Goal: Transaction & Acquisition: Obtain resource

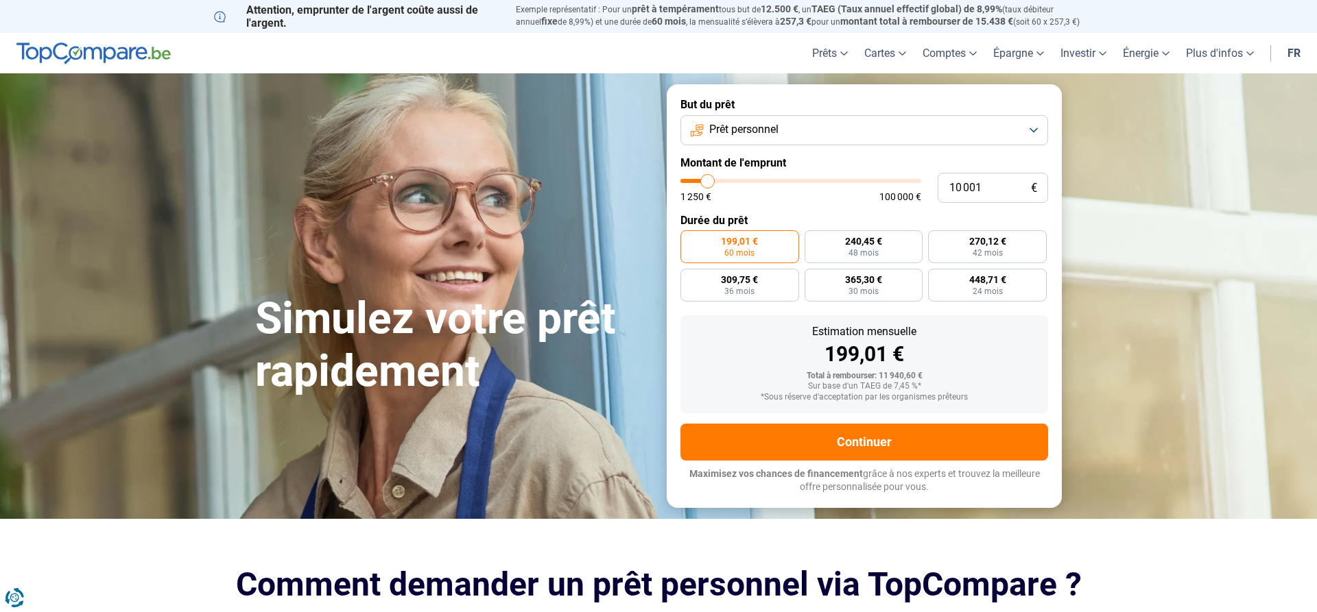
type input "9 500"
type input "9500"
type input "10 250"
type input "10250"
type input "11 000"
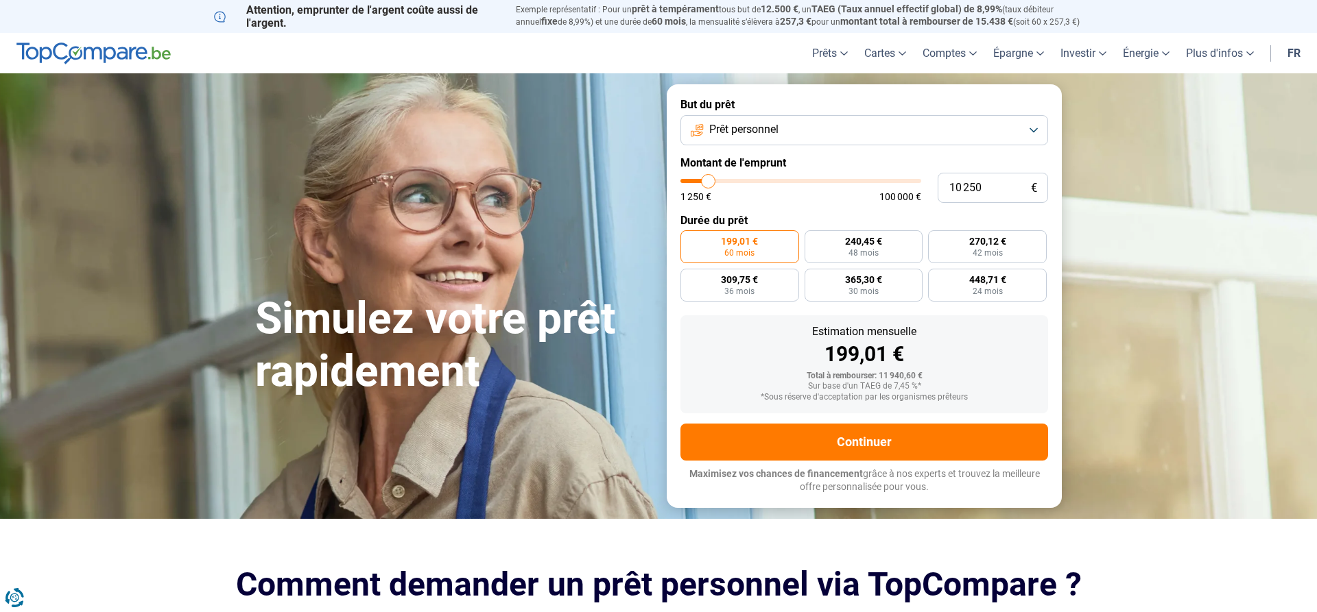
type input "11000"
type input "11 250"
type input "11250"
type input "11 750"
type input "11750"
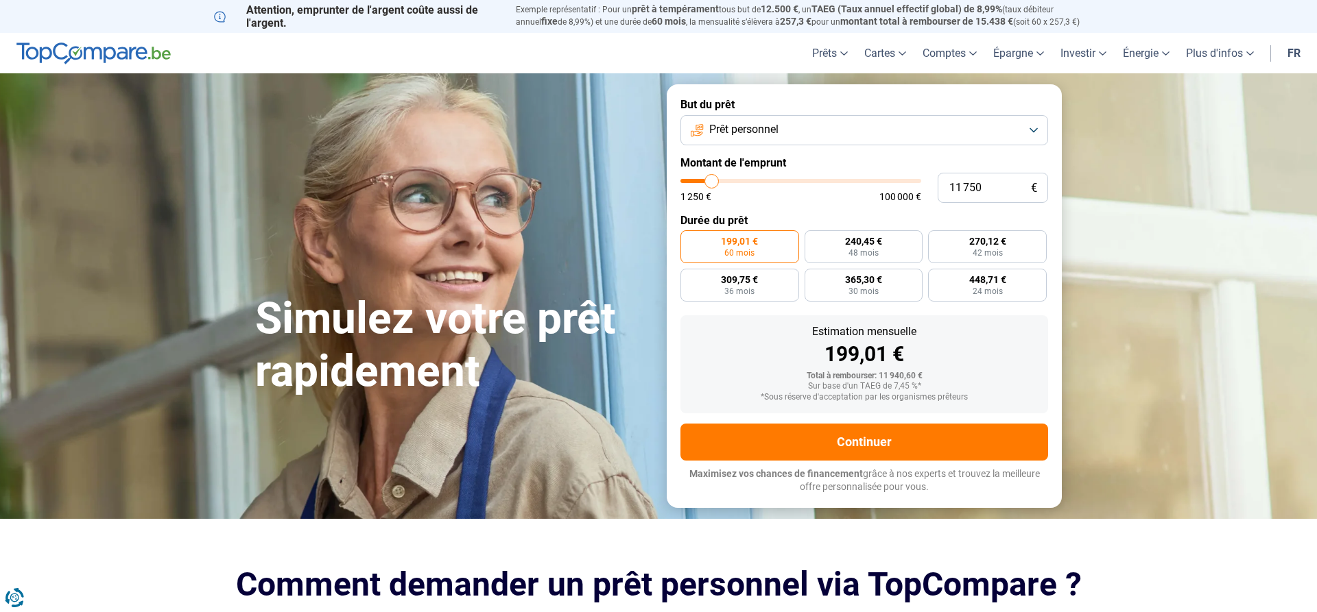
type input "12 500"
type input "12500"
type input "12 750"
type input "12750"
type input "13 750"
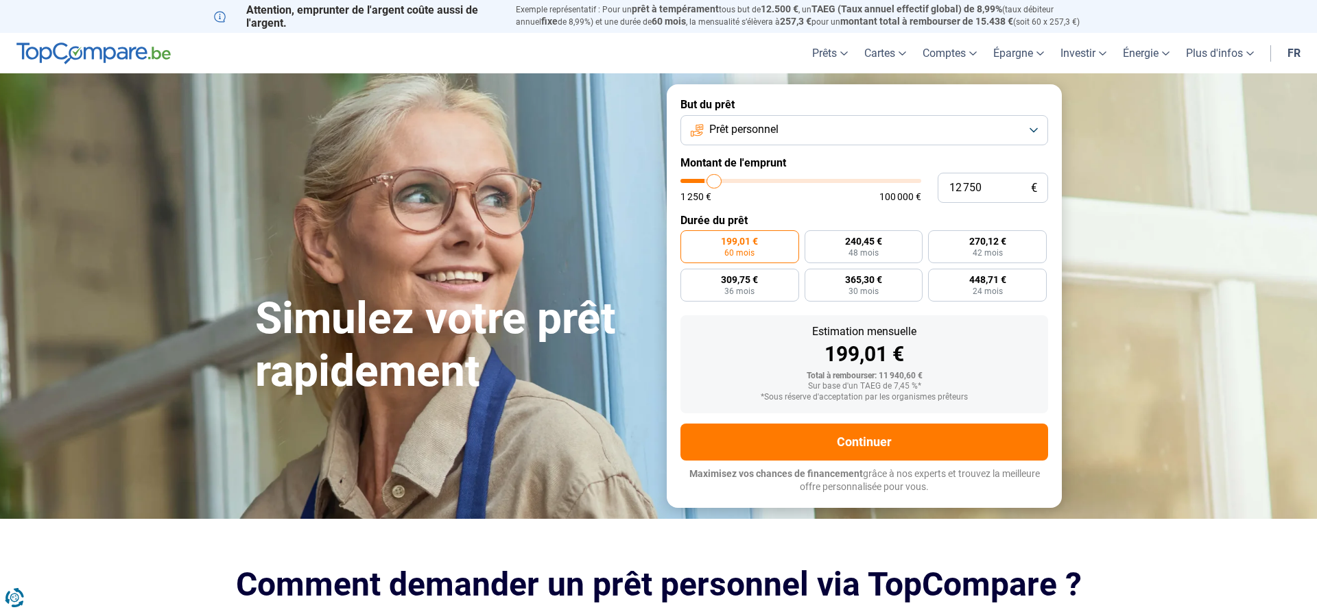
type input "13750"
type input "14 500"
type input "14500"
type input "15 250"
type input "15250"
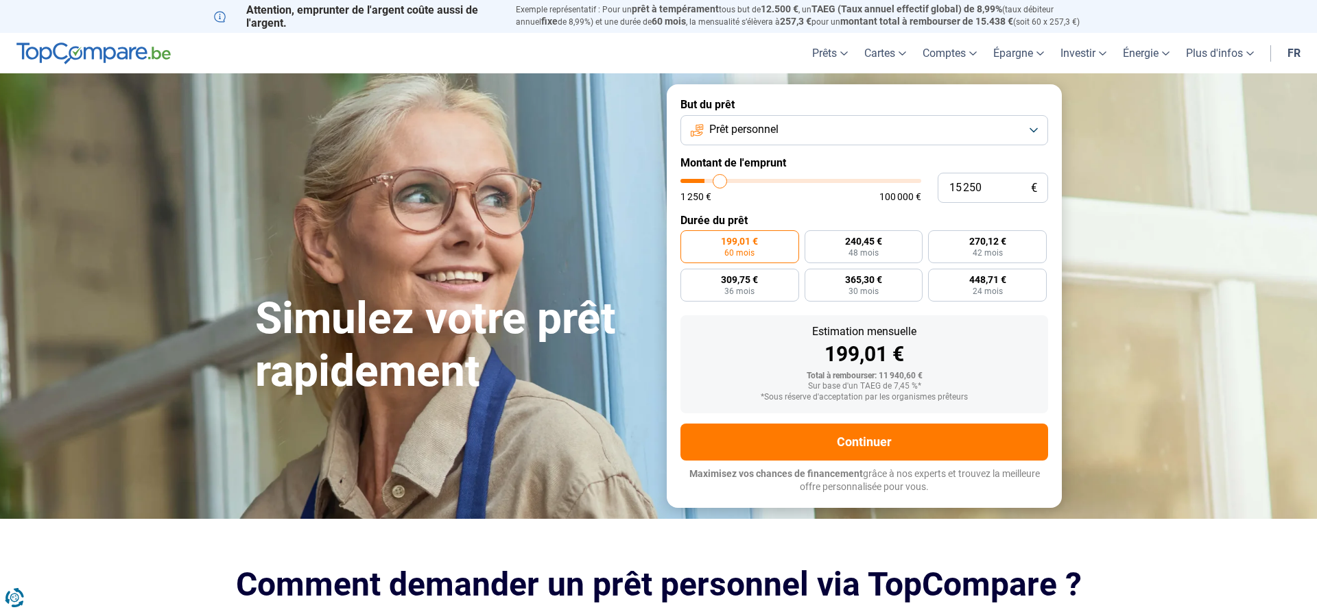
type input "16 000"
type input "16000"
type input "16 250"
type input "16250"
type input "17 250"
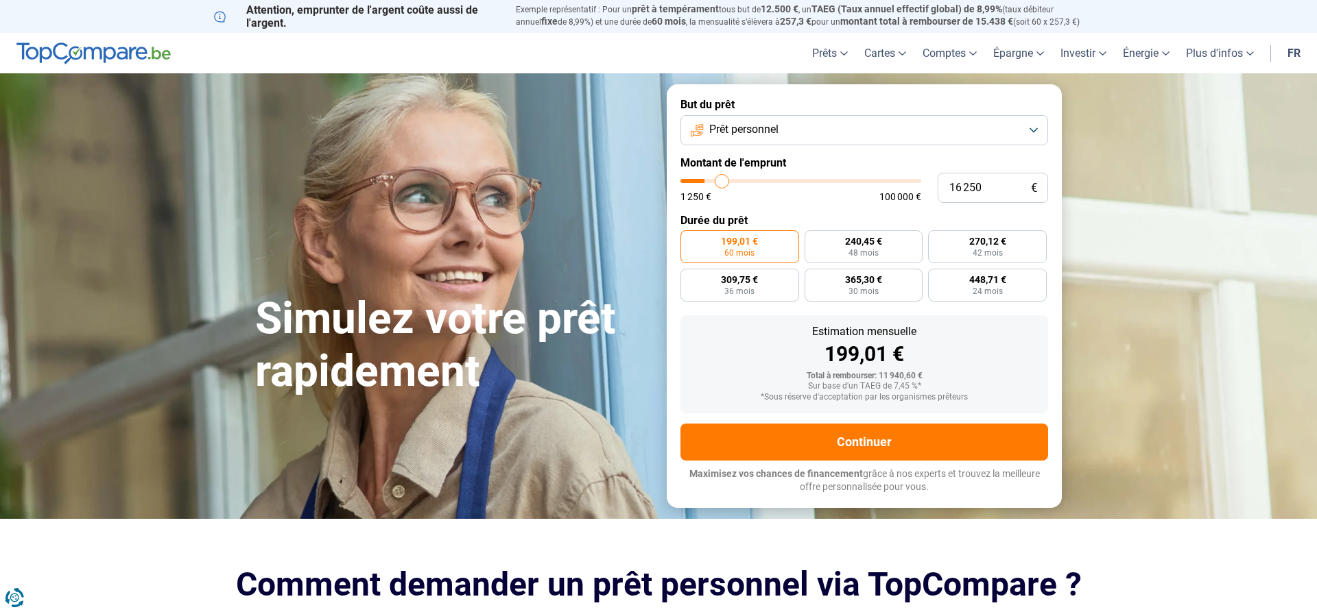
type input "17250"
type input "17 500"
type input "17500"
type input "19 000"
type input "19000"
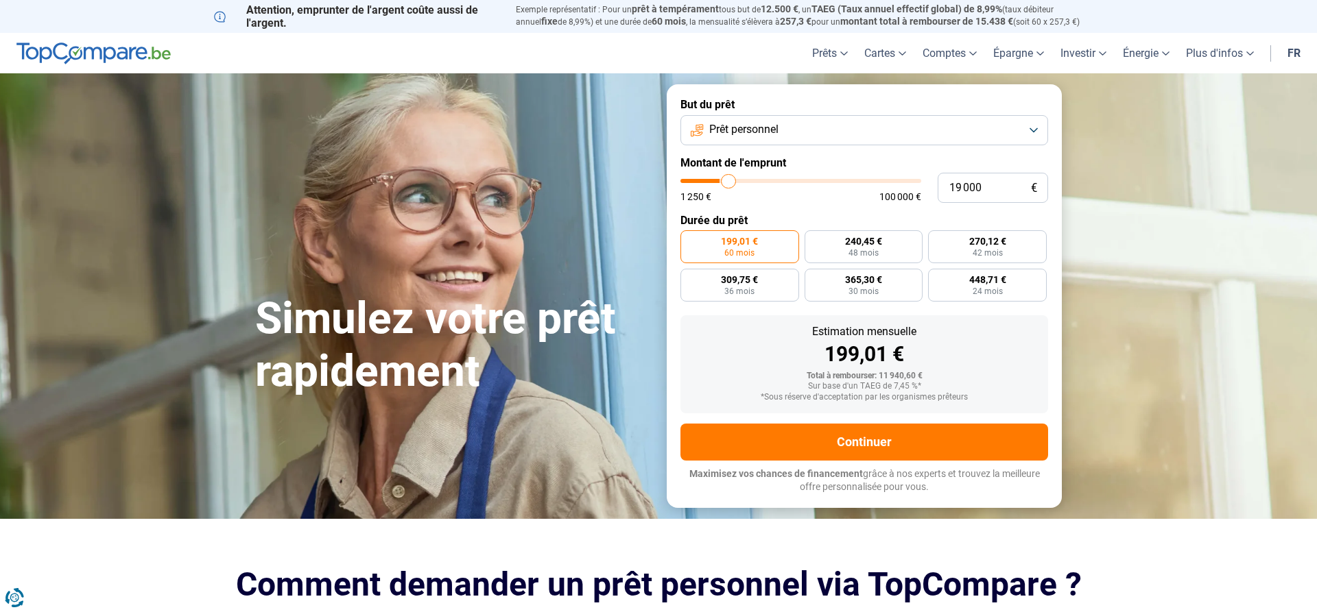
type input "24 000"
type input "24000"
type input "31 000"
type input "31000"
type input "39 250"
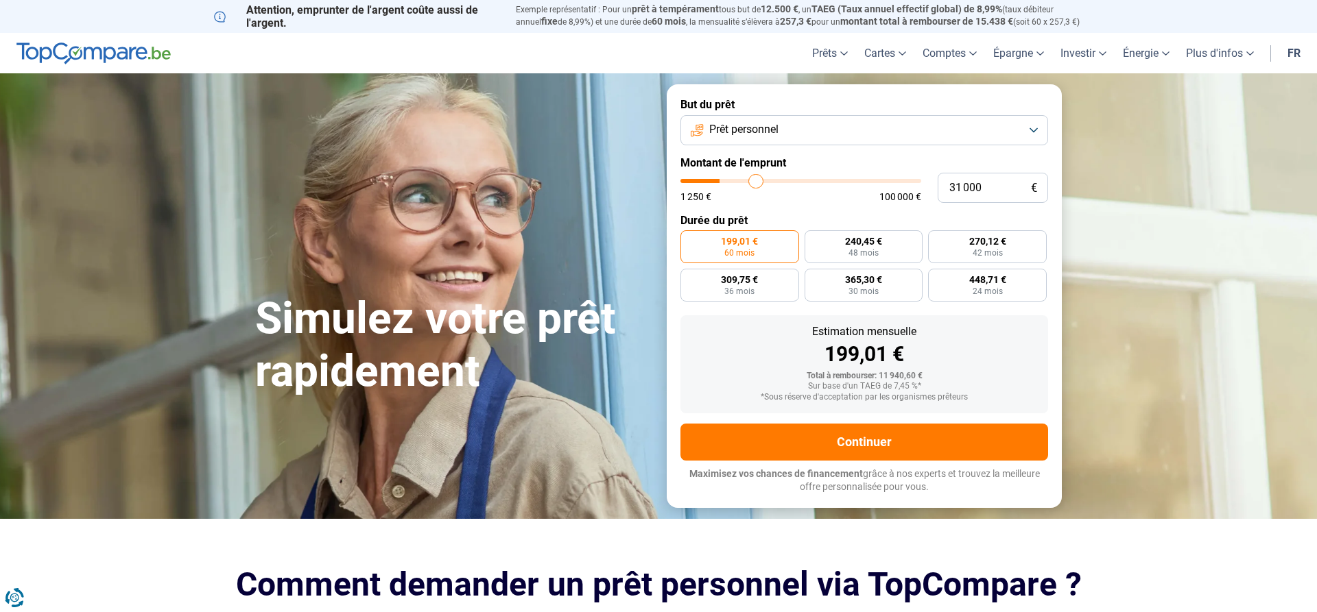
type input "39250"
type input "45 000"
type input "45000"
type input "49 500"
type input "49500"
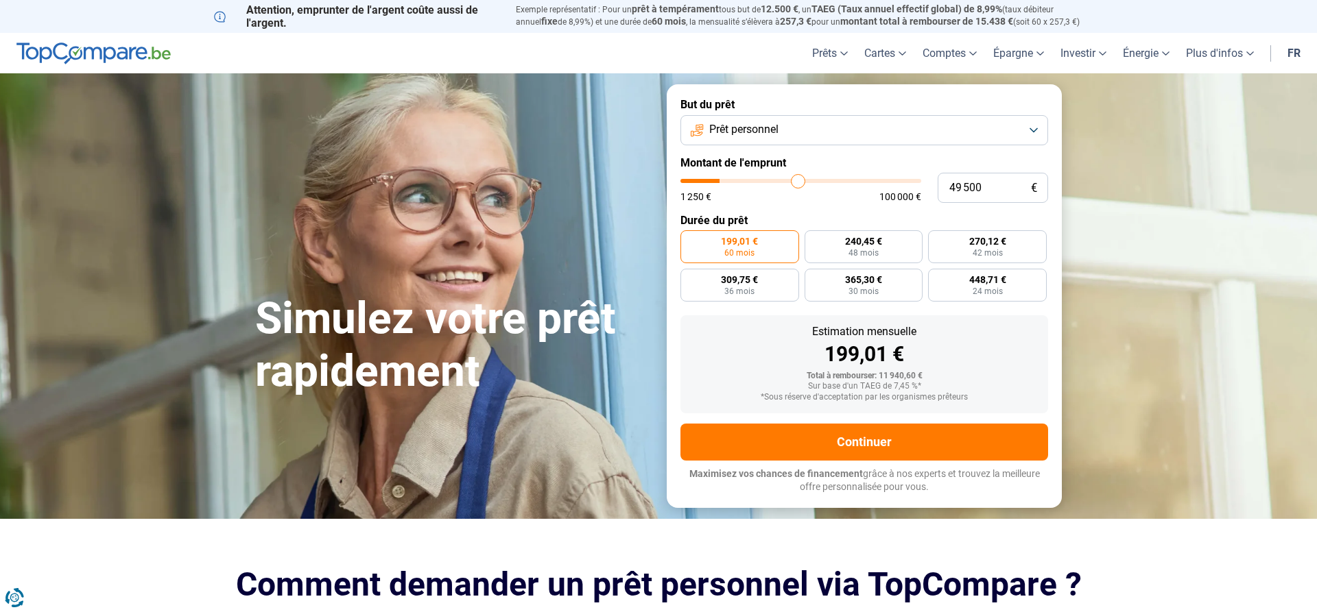
type input "51 000"
type input "51000"
type input "51 250"
type input "51250"
type input "52 000"
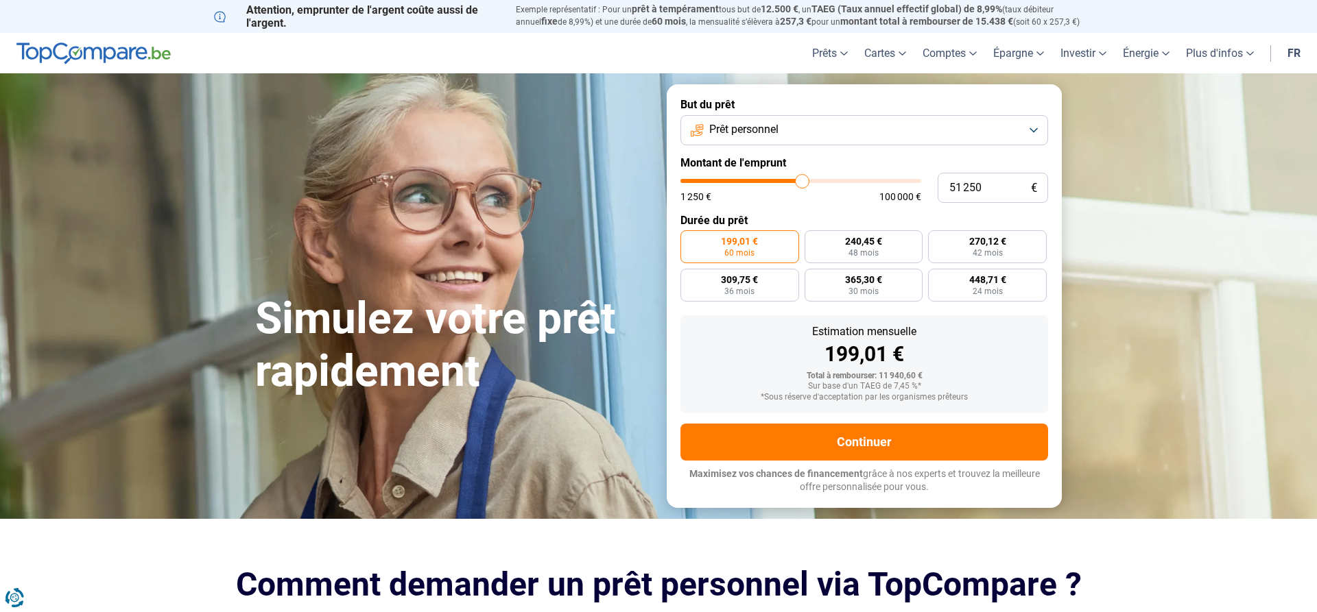
type input "52000"
type input "52 250"
type input "52250"
type input "53 250"
type input "53250"
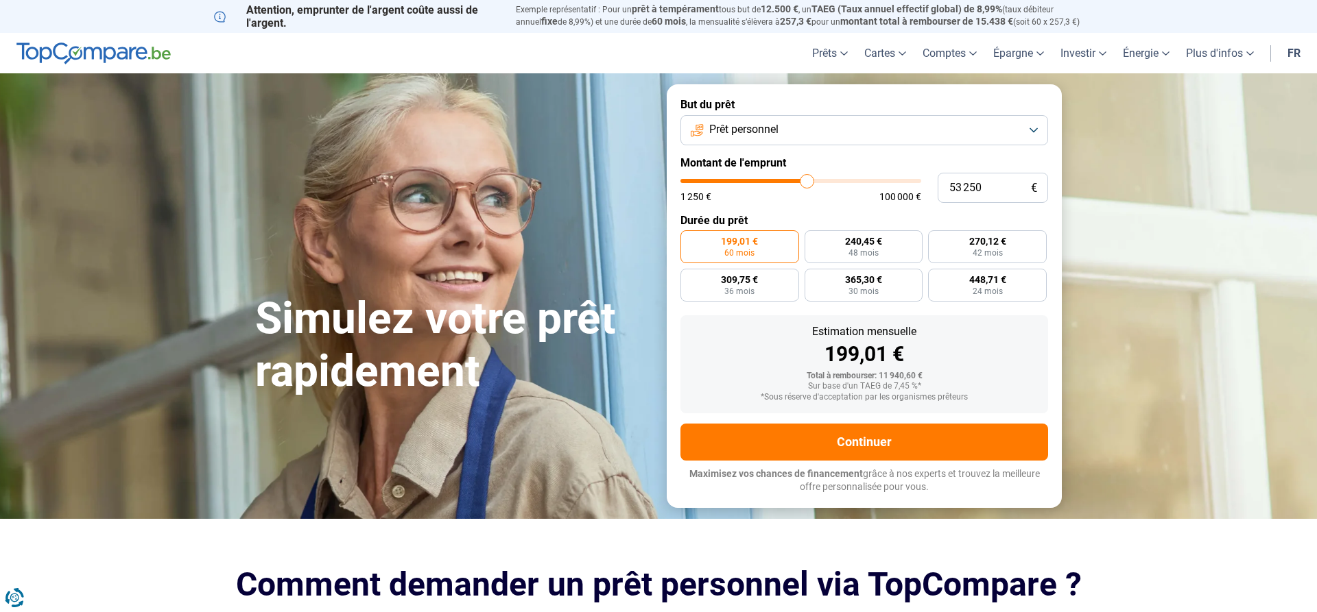
type input "53 500"
type input "53500"
type input "53 750"
type input "53750"
type input "54 000"
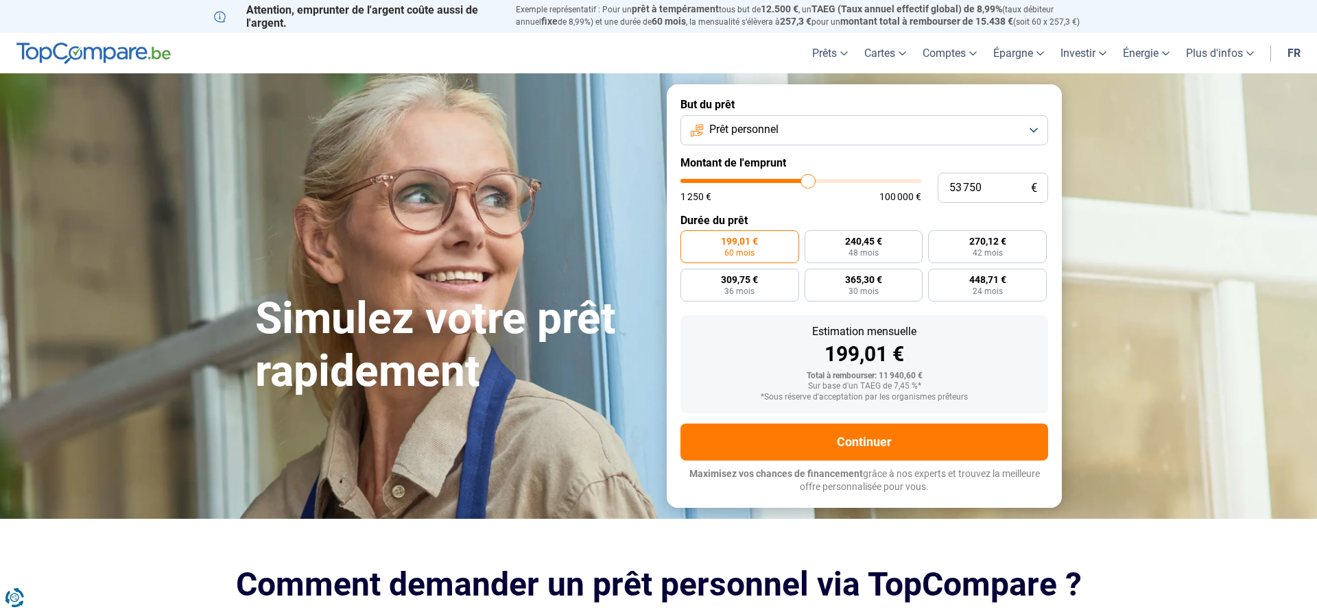
type input "54000"
type input "54 250"
type input "54250"
type input "54 500"
type input "54500"
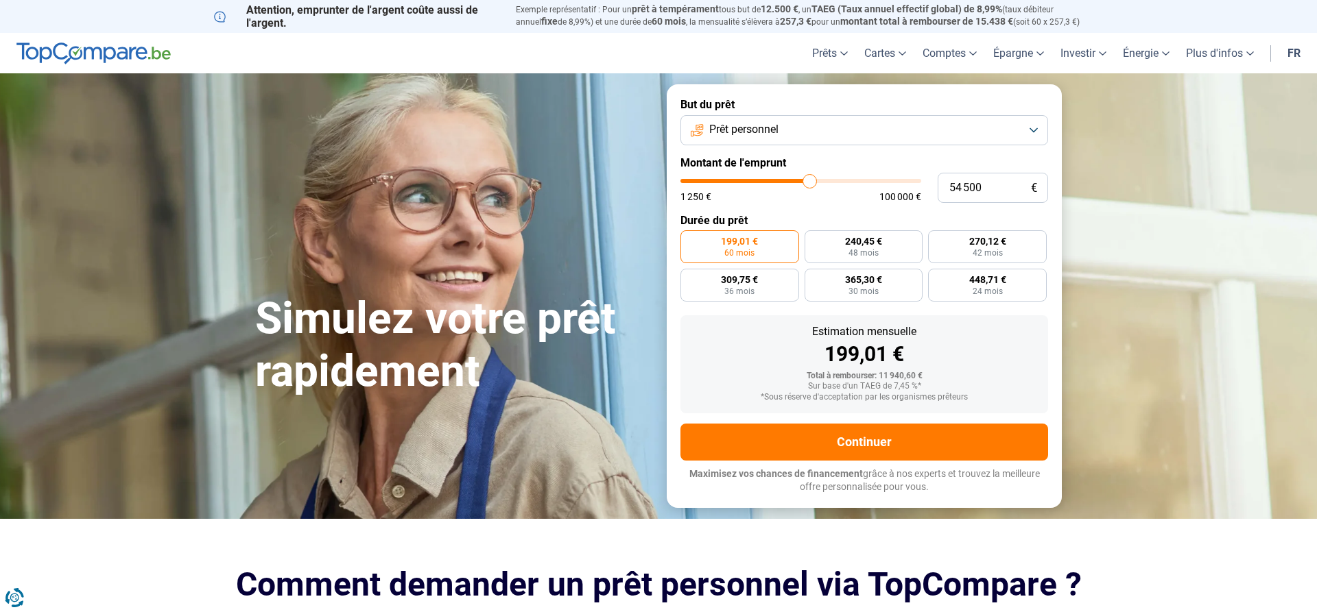
type input "55 000"
type input "55000"
type input "55 250"
type input "55250"
type input "55 500"
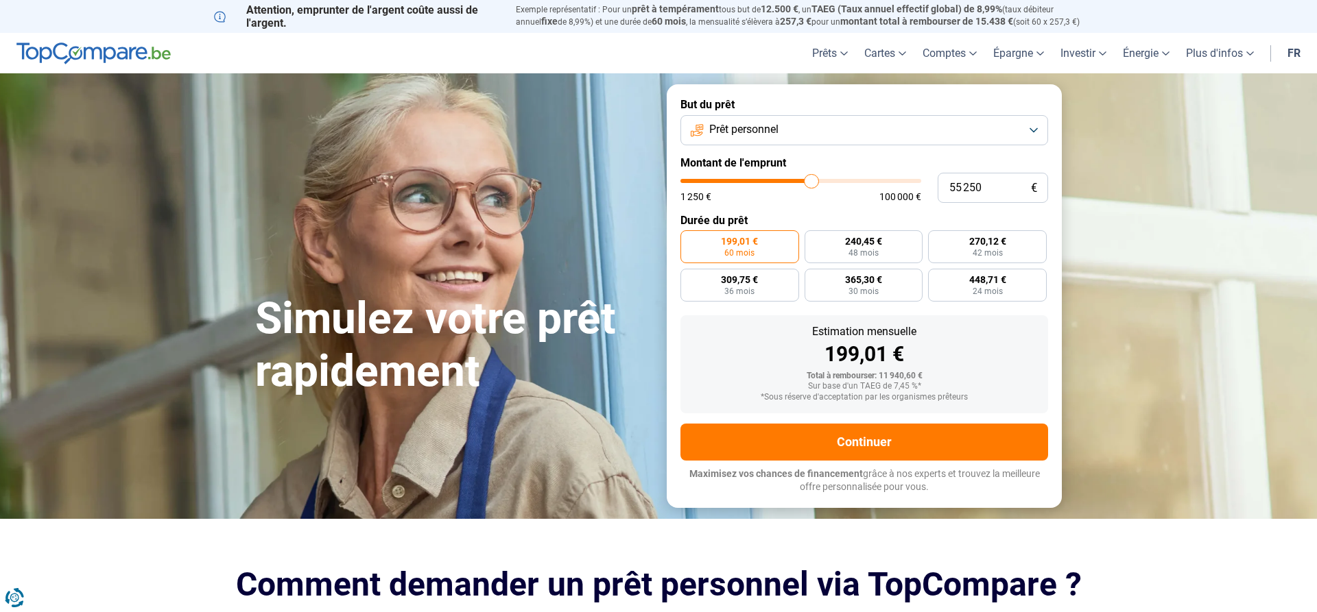
type input "55500"
type input "55 750"
type input "55750"
type input "56 750"
type input "56750"
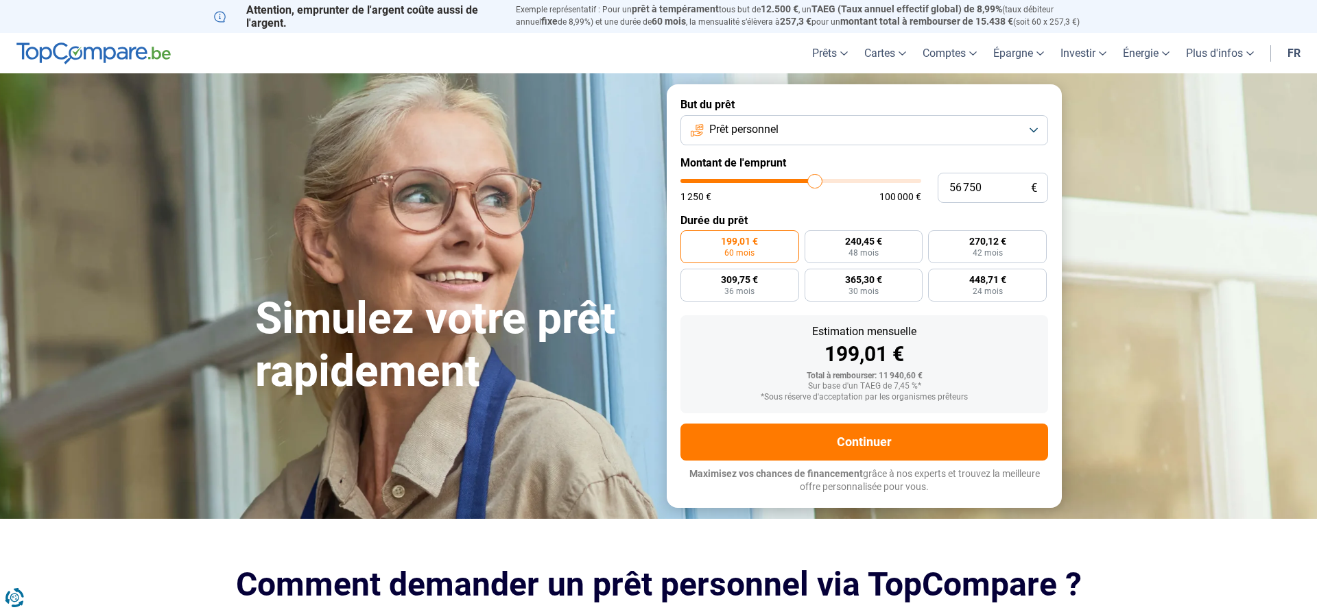
type input "57 000"
type input "57000"
type input "57 500"
type input "57500"
type input "58 500"
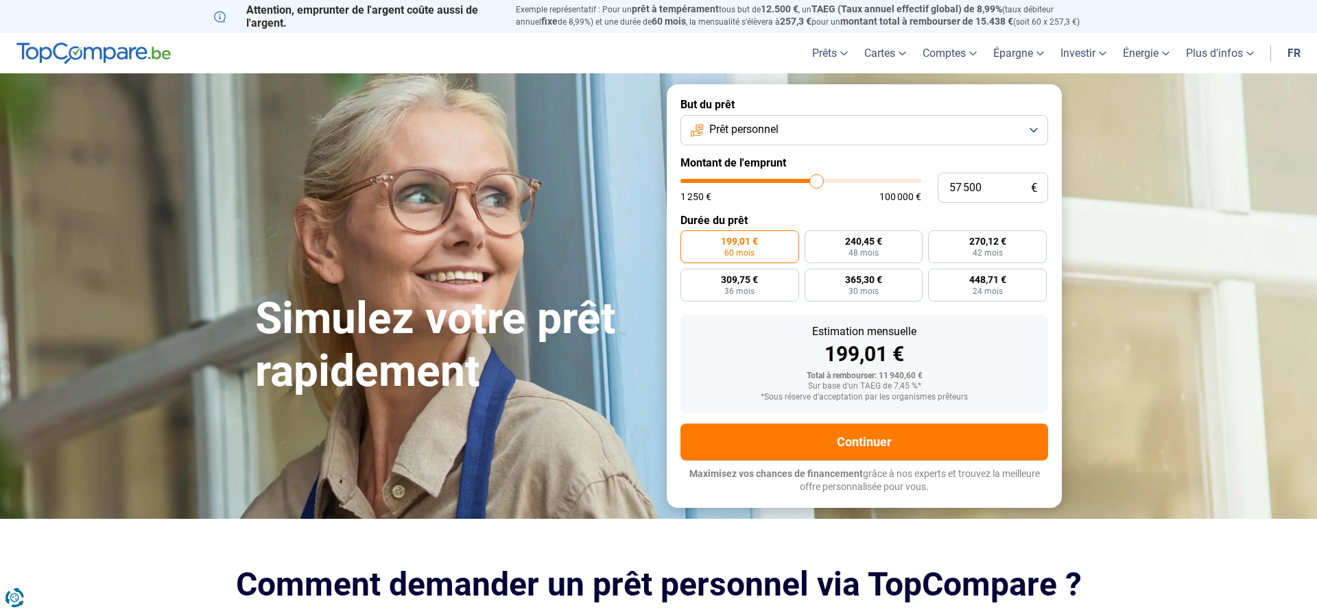
type input "58500"
type input "59 000"
type input "59000"
type input "59 500"
type input "59500"
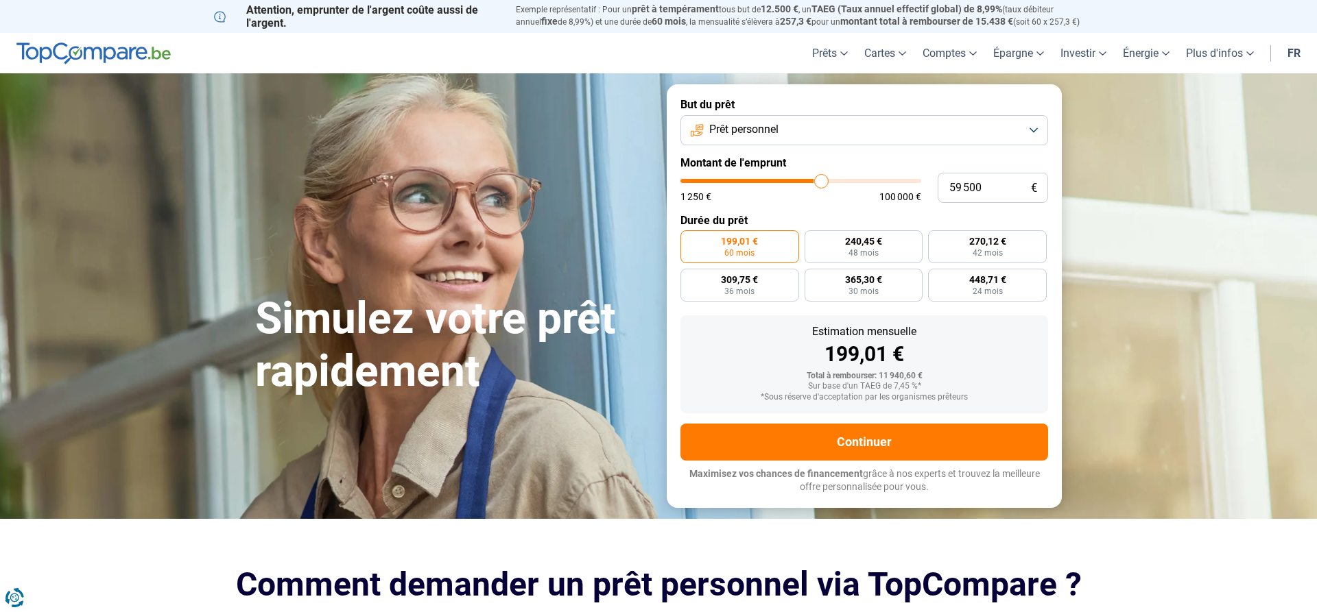
type input "59 750"
type input "59750"
type input "60 000"
type input "60000"
type input "60 250"
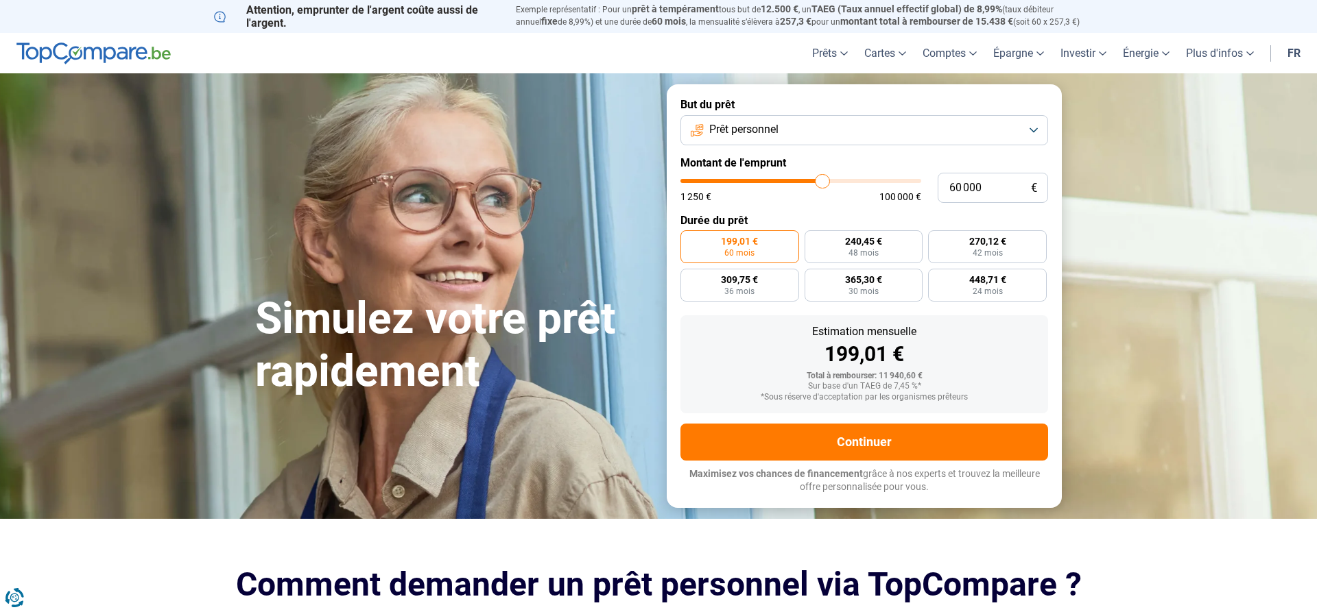
type input "60250"
type input "60 500"
type input "60500"
type input "61 250"
type input "61250"
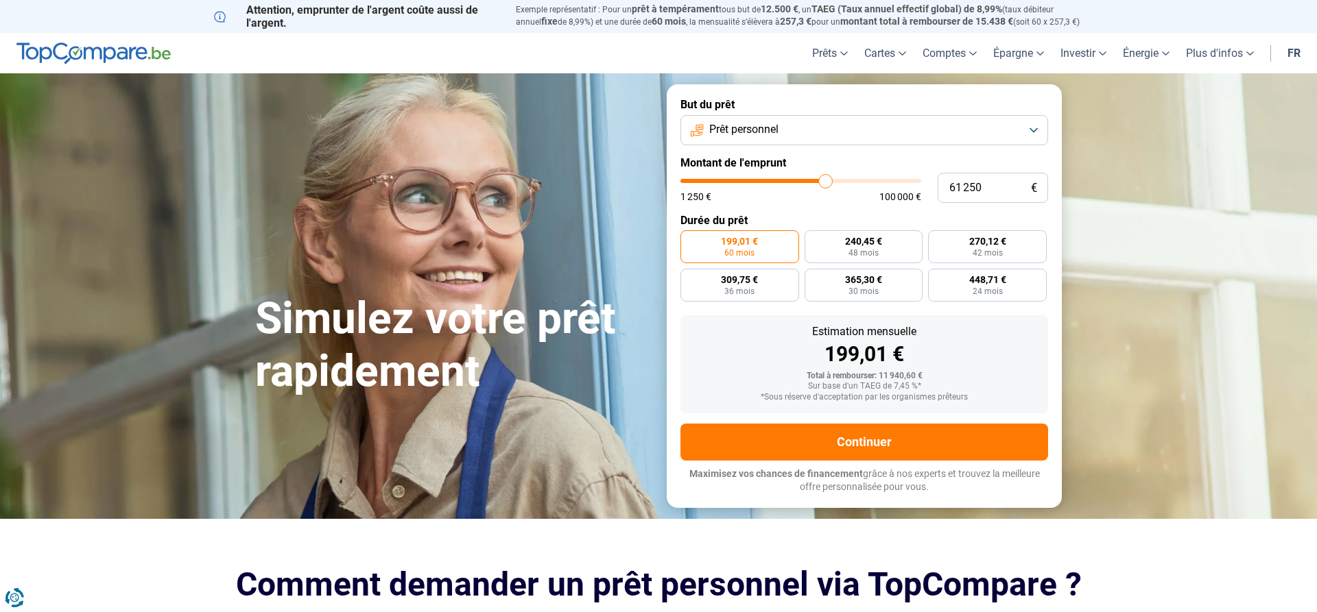
type input "61 500"
type input "61500"
type input "62 000"
type input "62000"
type input "62 750"
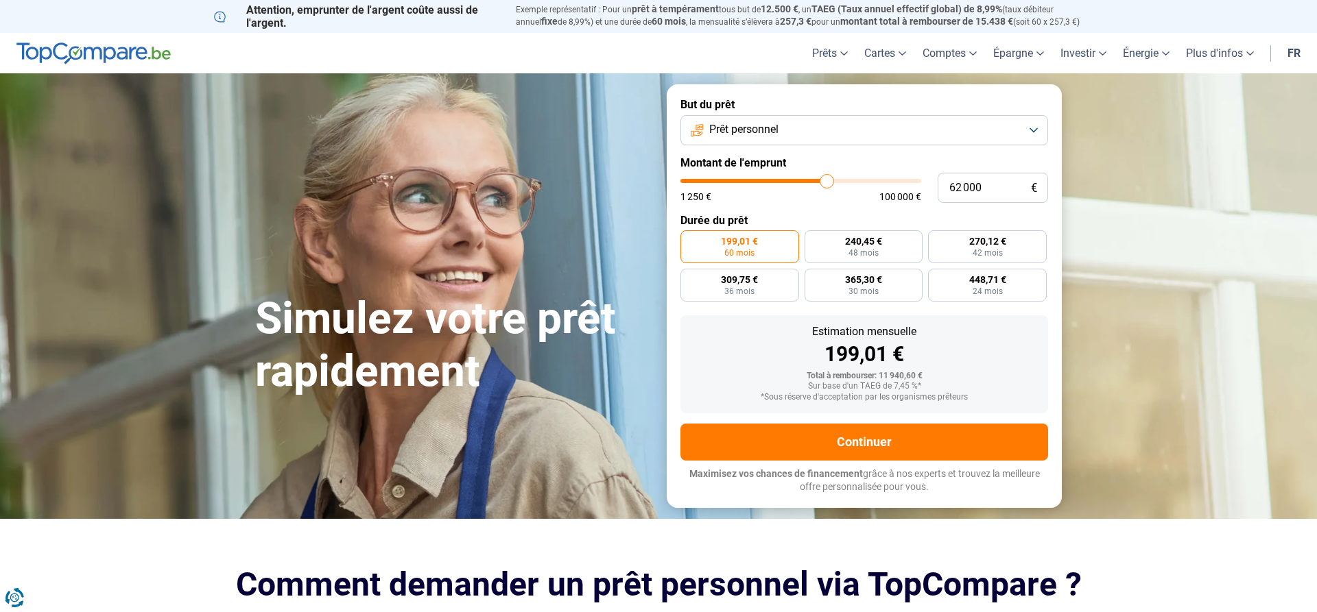
type input "62750"
type input "63 000"
type input "63000"
type input "63 250"
type input "63250"
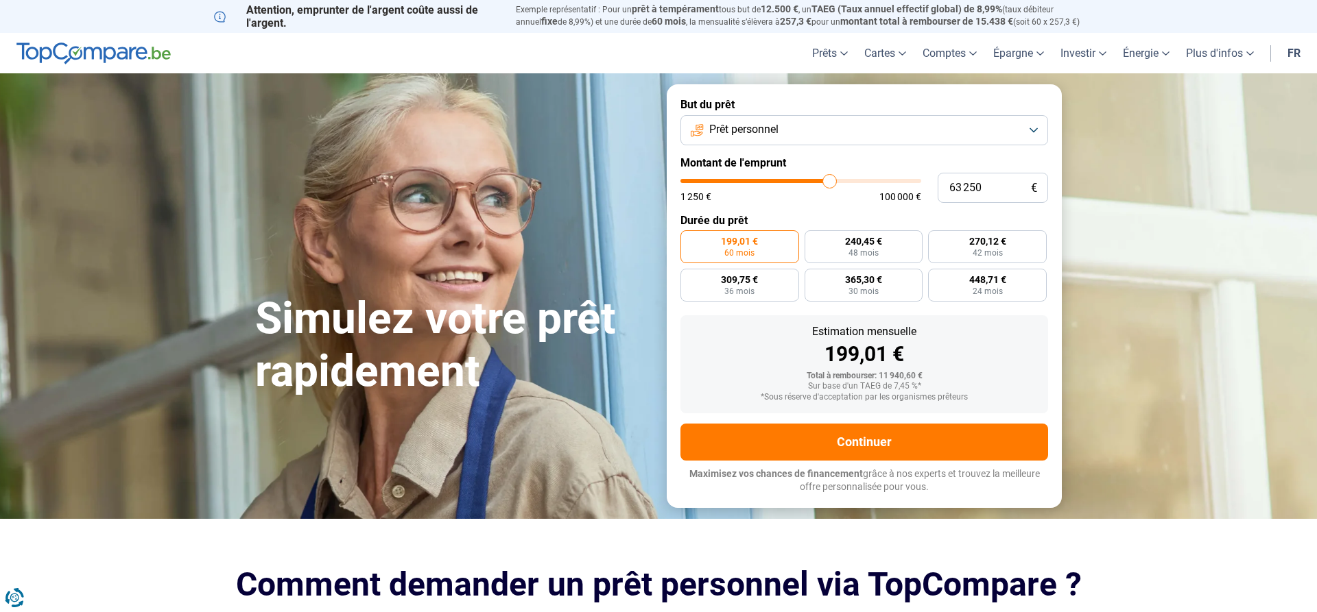
type input "63 750"
type input "63750"
type input "64 500"
type input "64500"
type input "64 750"
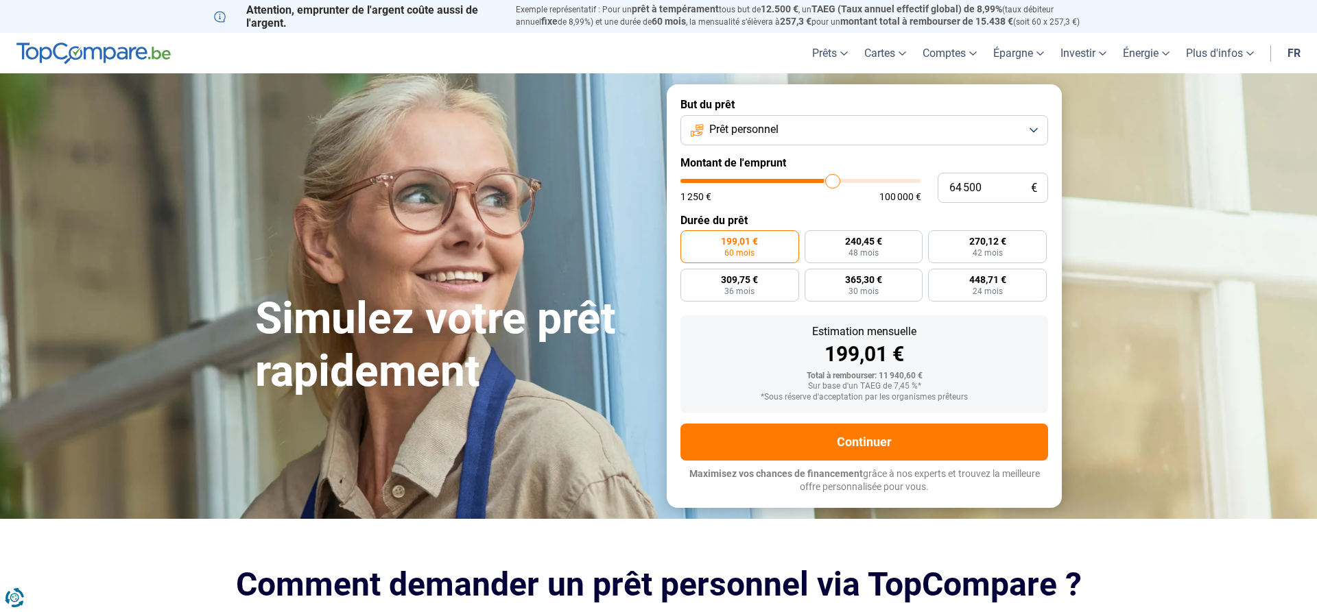
type input "64750"
type input "65 250"
type input "65250"
type input "66 250"
type input "66250"
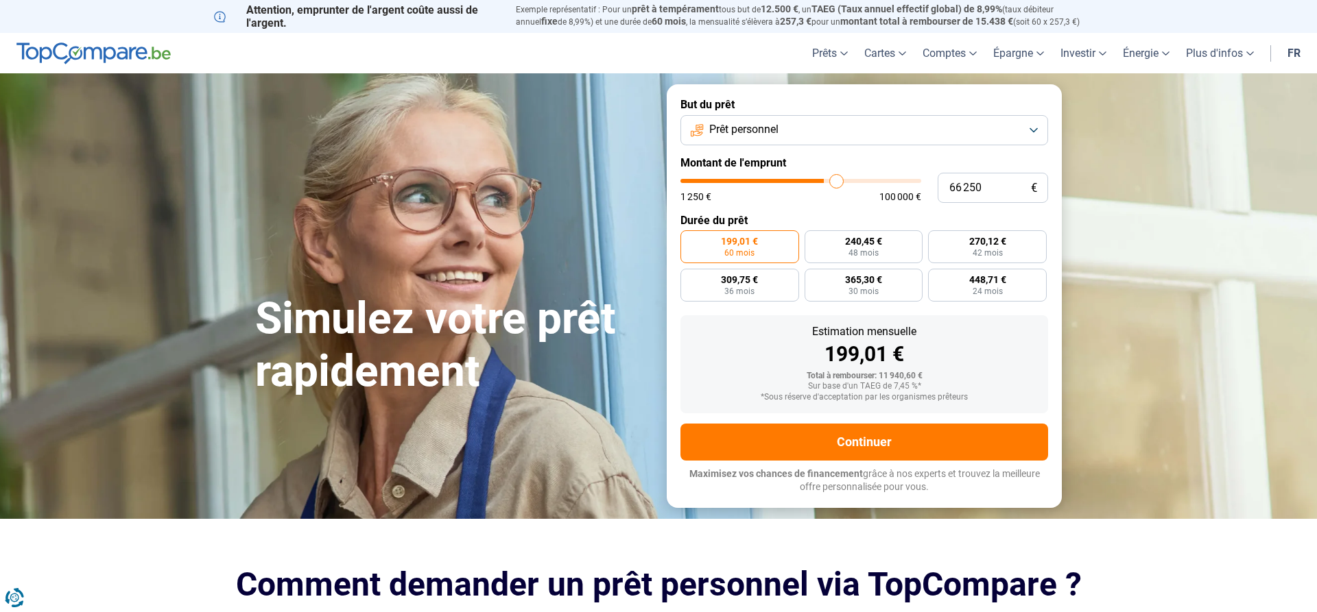
type input "66 500"
type input "66500"
type input "66 750"
type input "66750"
type input "67 750"
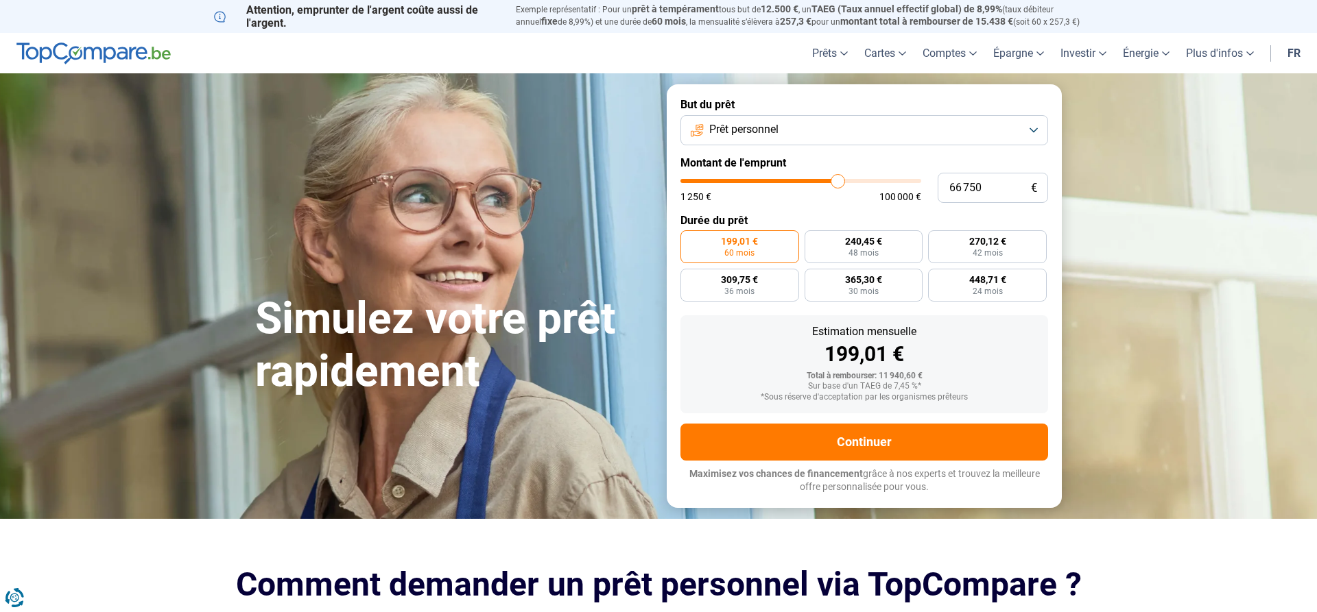
type input "67750"
type input "68 000"
type input "68000"
type input "68 250"
type input "68250"
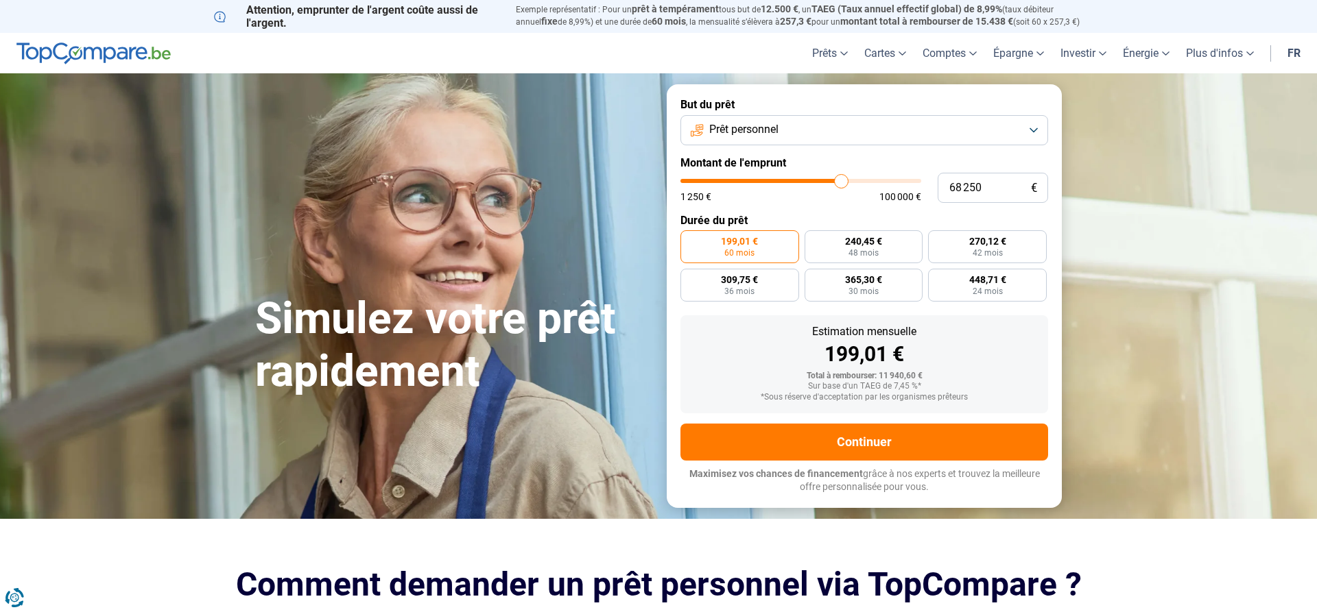
type input "68 750"
type input "68750"
type input "69 000"
type input "69000"
type input "69 250"
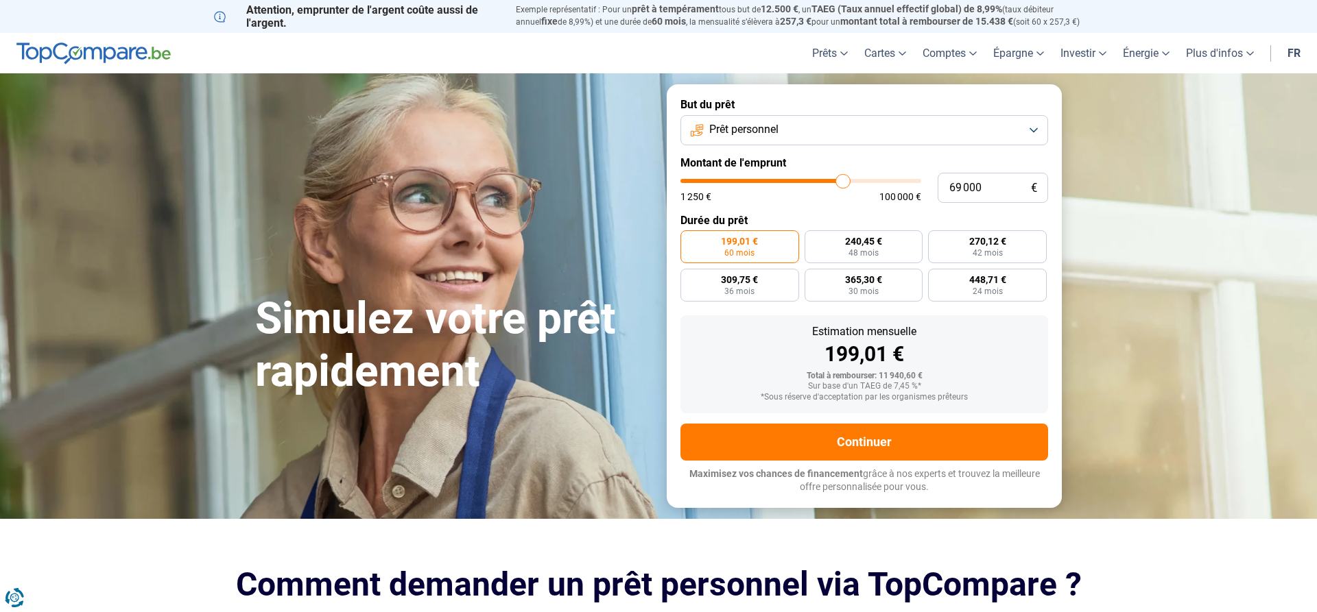
type input "69250"
type input "69 750"
type input "69750"
type input "70 000"
type input "70000"
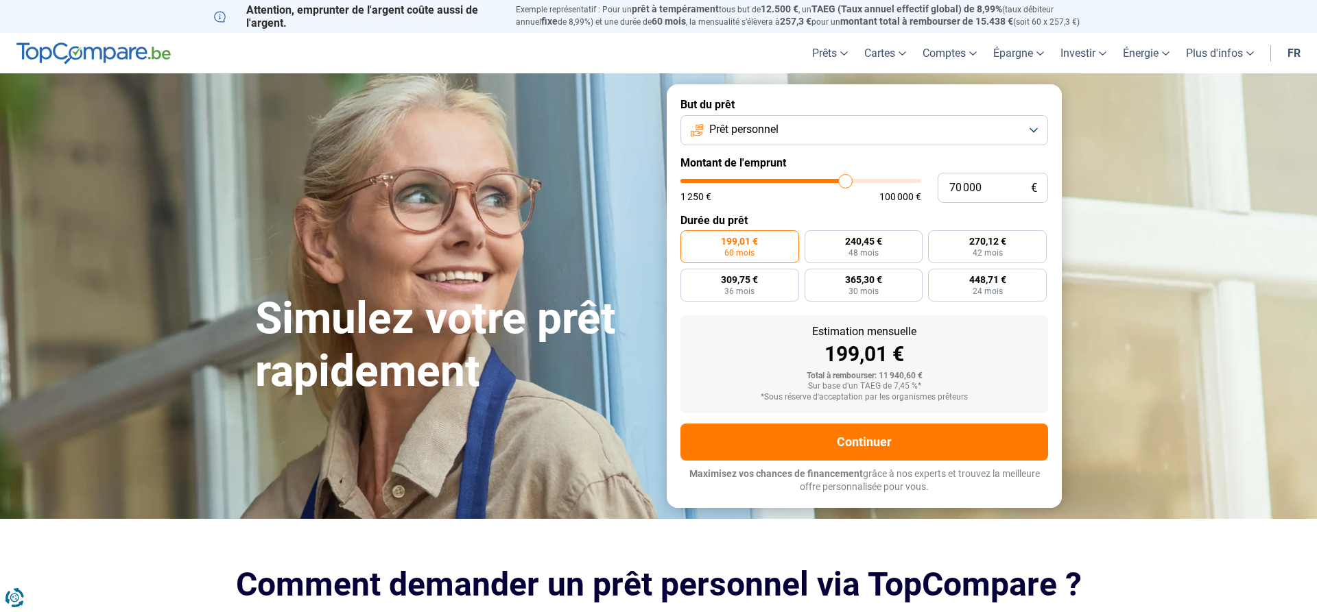
type input "70 500"
type input "70500"
type input "71 000"
type input "71000"
type input "71 250"
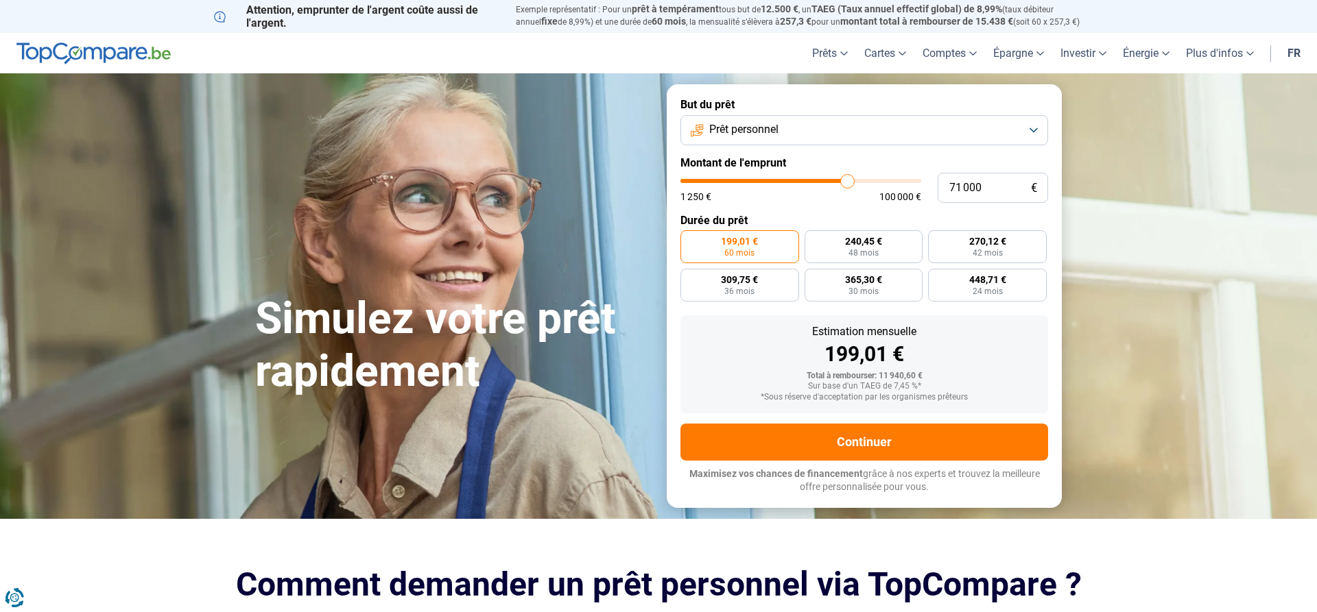
type input "71250"
type input "71 500"
type input "71500"
type input "72 000"
type input "72000"
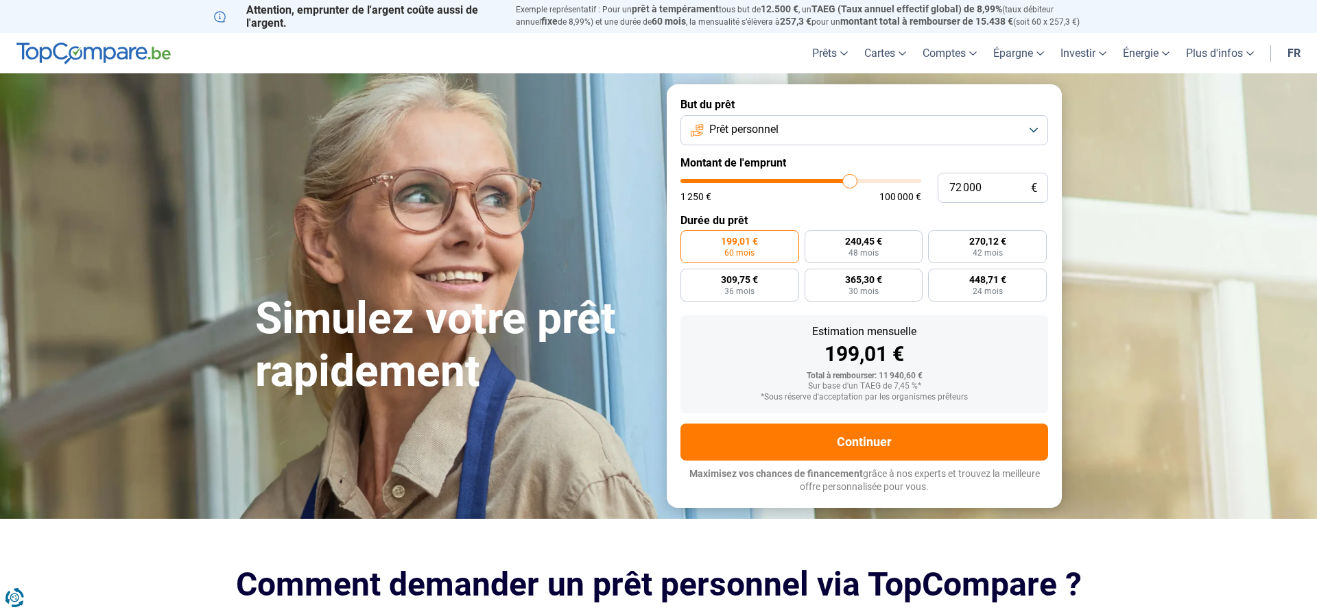
type input "72 250"
type input "72250"
type input "72 750"
type input "72750"
type input "73 500"
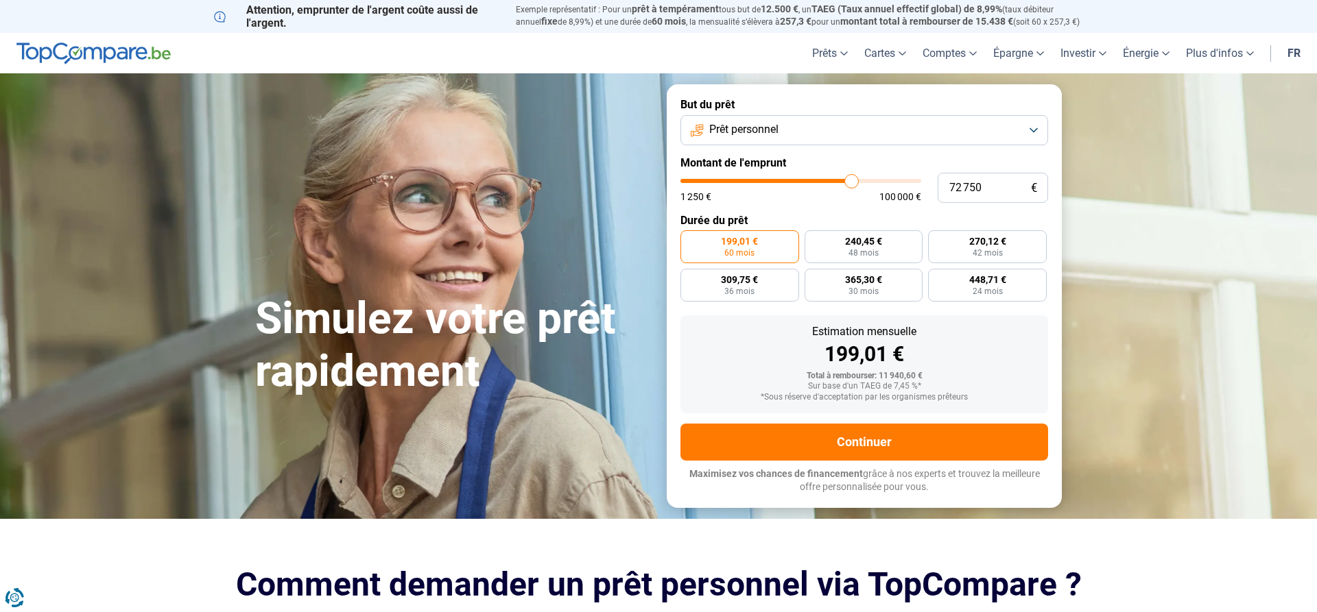
type input "73500"
type input "74 000"
type input "74000"
type input "74 500"
type input "74500"
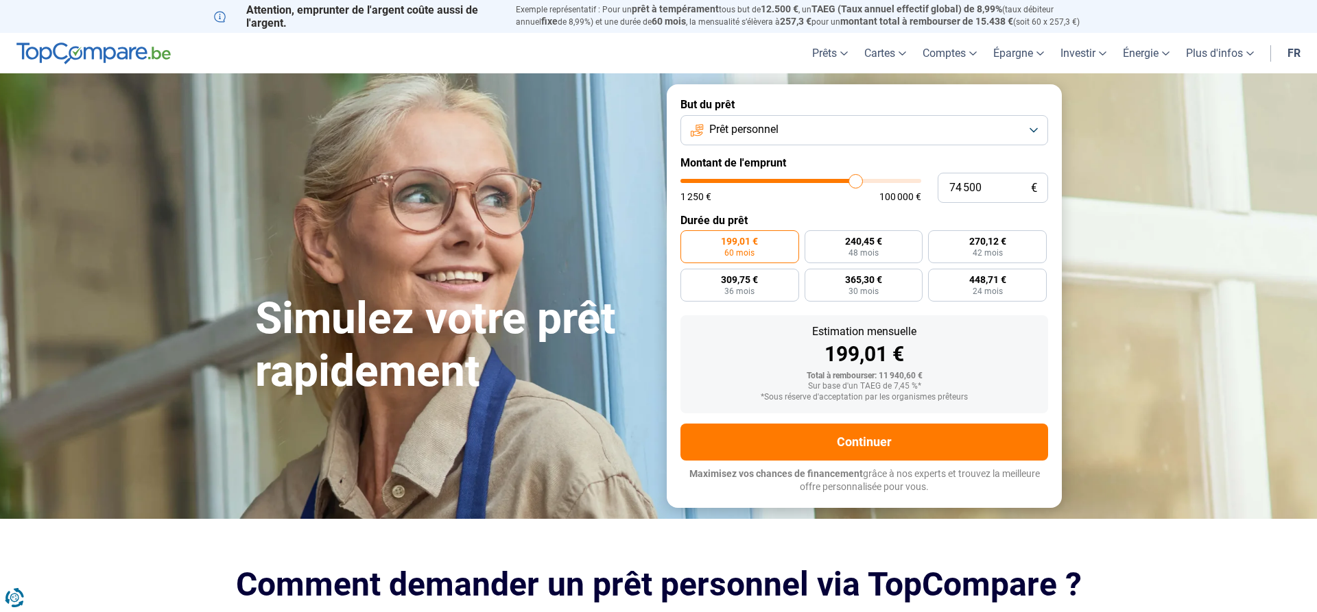
type input "75 000"
type input "75000"
type input "75 250"
type input "75250"
type input "75 750"
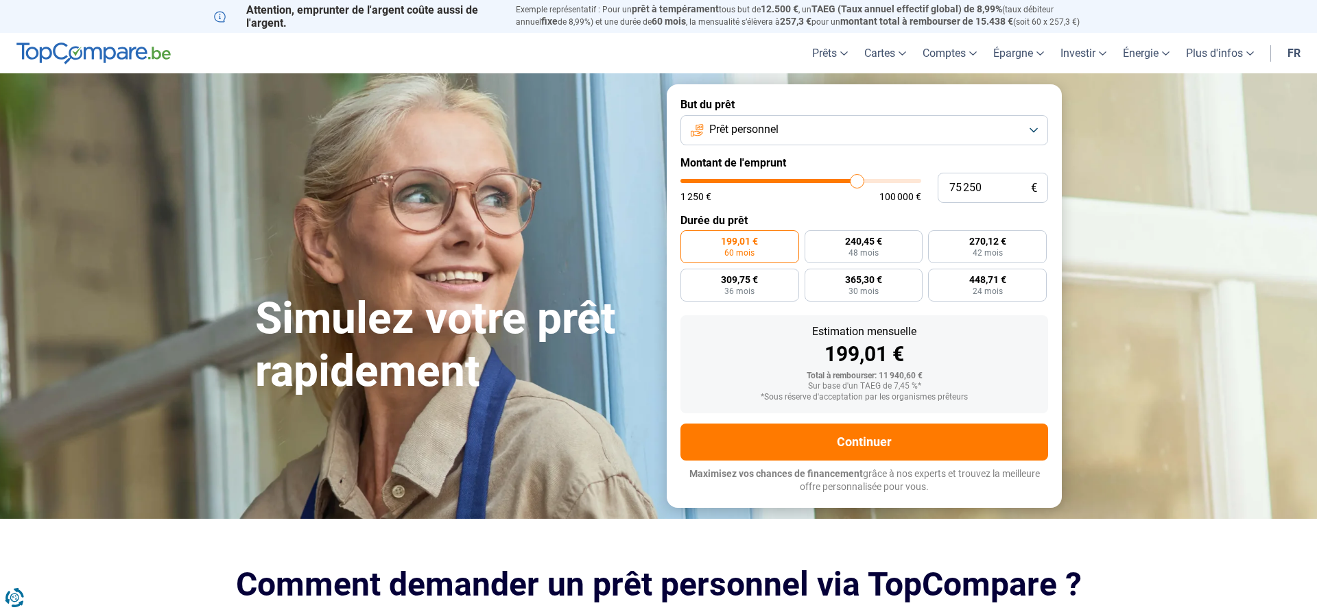
type input "75750"
type input "76 000"
type input "76000"
type input "76 500"
type input "76500"
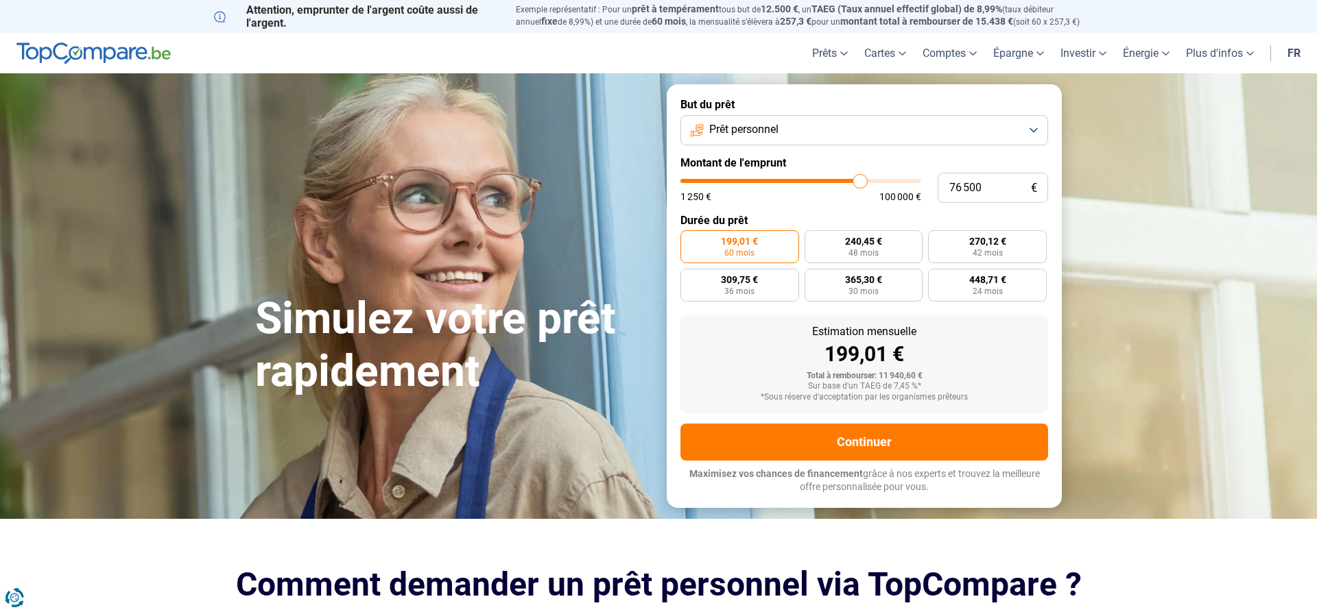
type input "76 750"
type input "76750"
type input "77 000"
type input "77000"
type input "77 250"
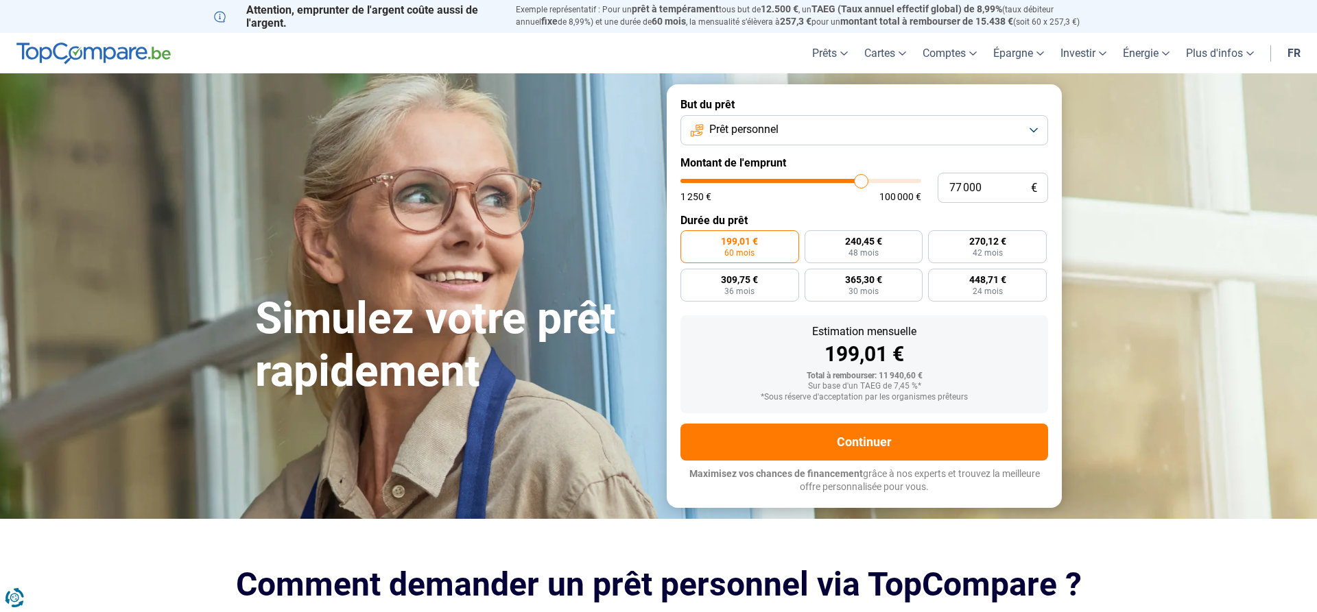
type input "77250"
type input "78 250"
type input "78250"
type input "78 500"
type input "78500"
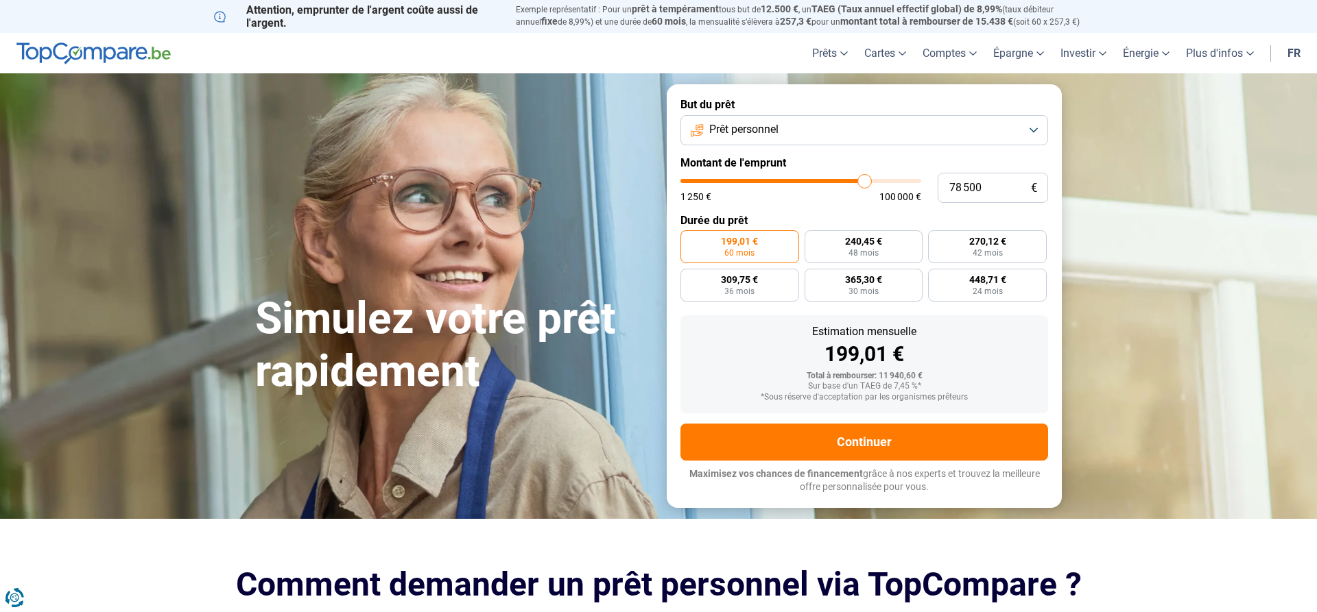
type input "78 750"
type input "78750"
type input "79 000"
type input "79000"
type input "79 250"
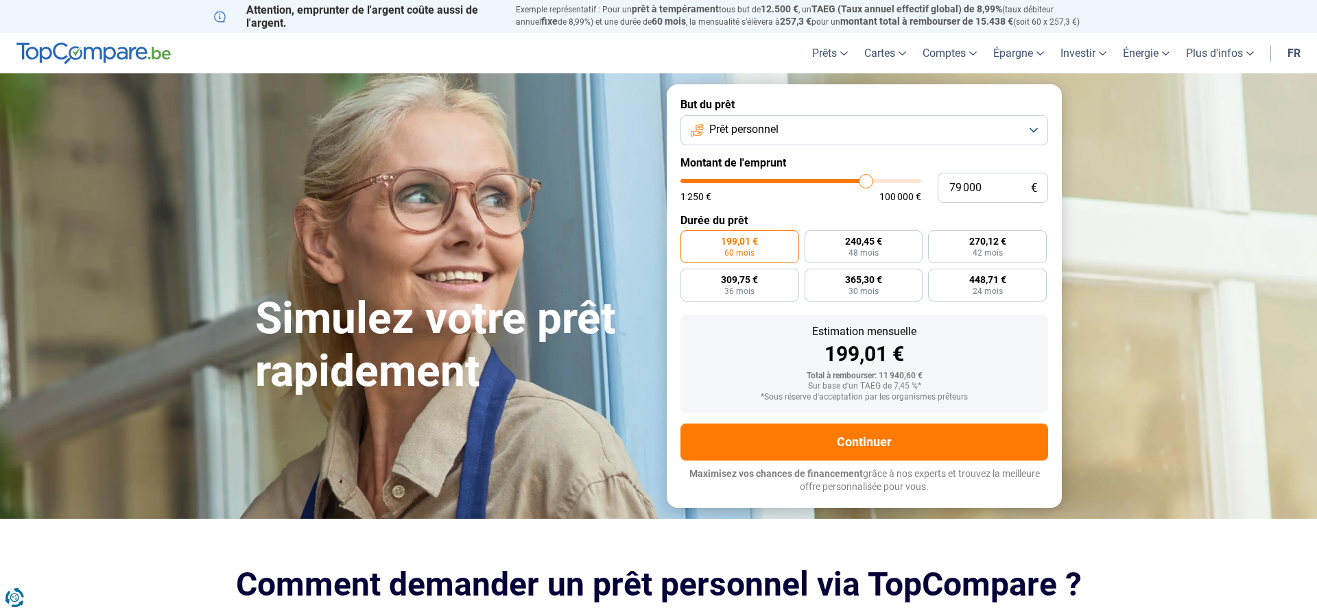
type input "79250"
type input "80 000"
type input "80000"
type input "80 500"
type input "80500"
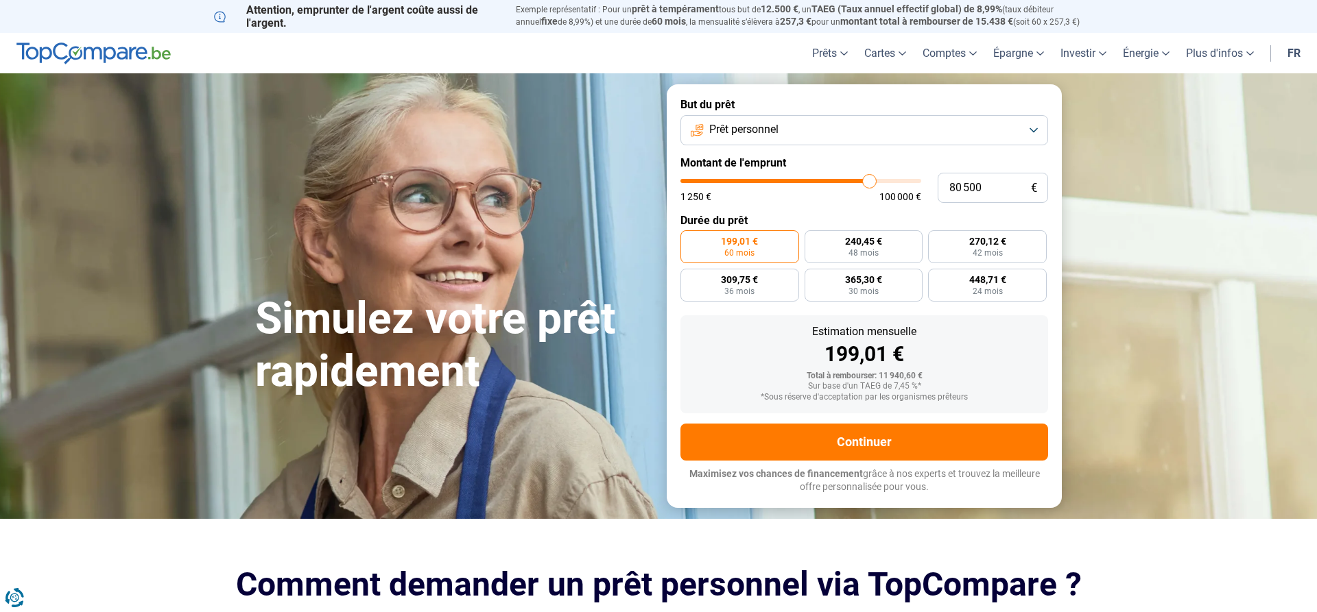
type input "80 750"
type input "80750"
type input "81 500"
type input "81500"
type input "82 250"
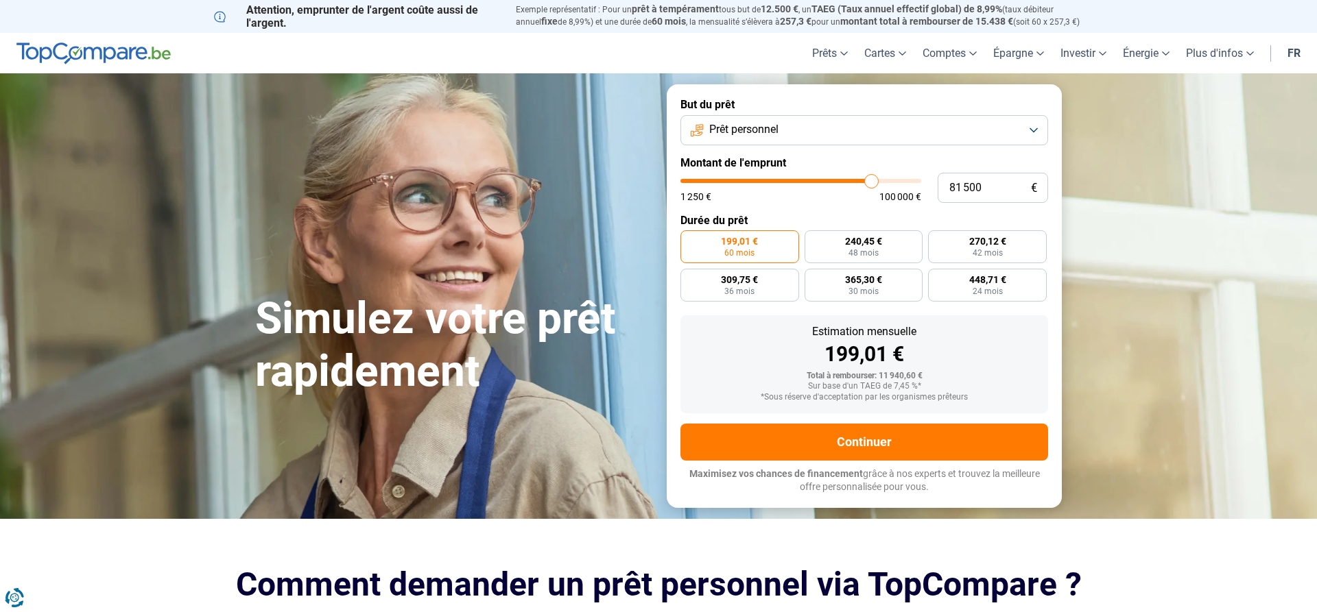
type input "82250"
type input "82 750"
type input "82750"
type input "83 000"
type input "83000"
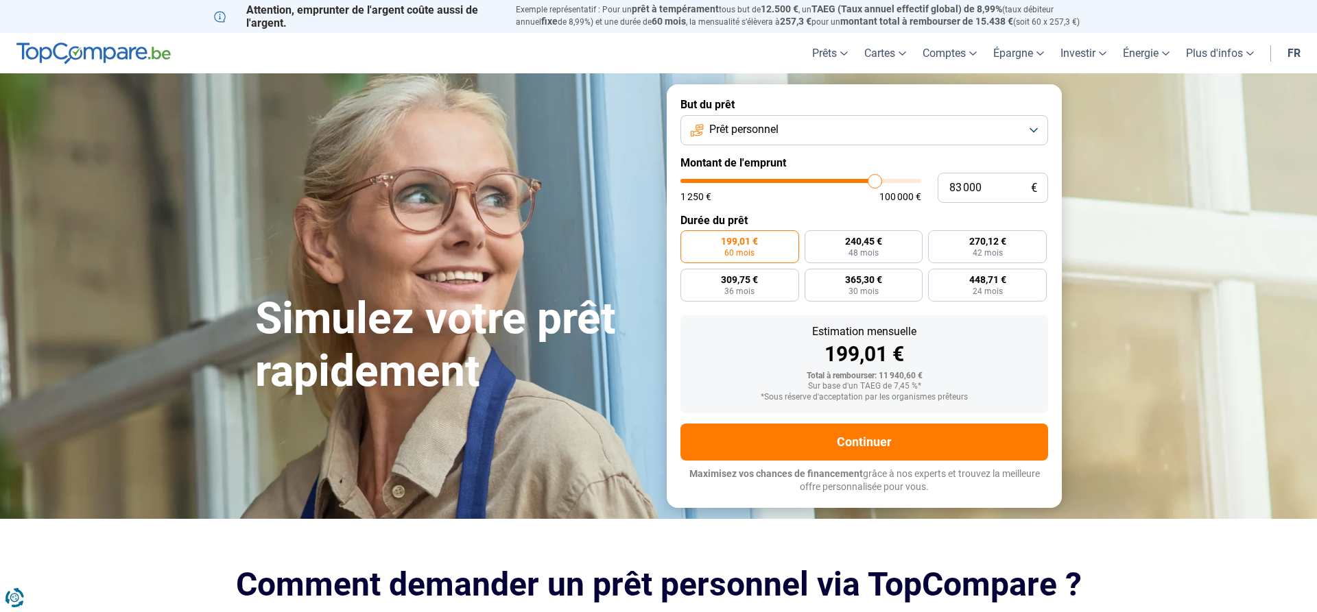
type input "83 500"
type input "83500"
type input "83 250"
type input "83250"
type input "82 750"
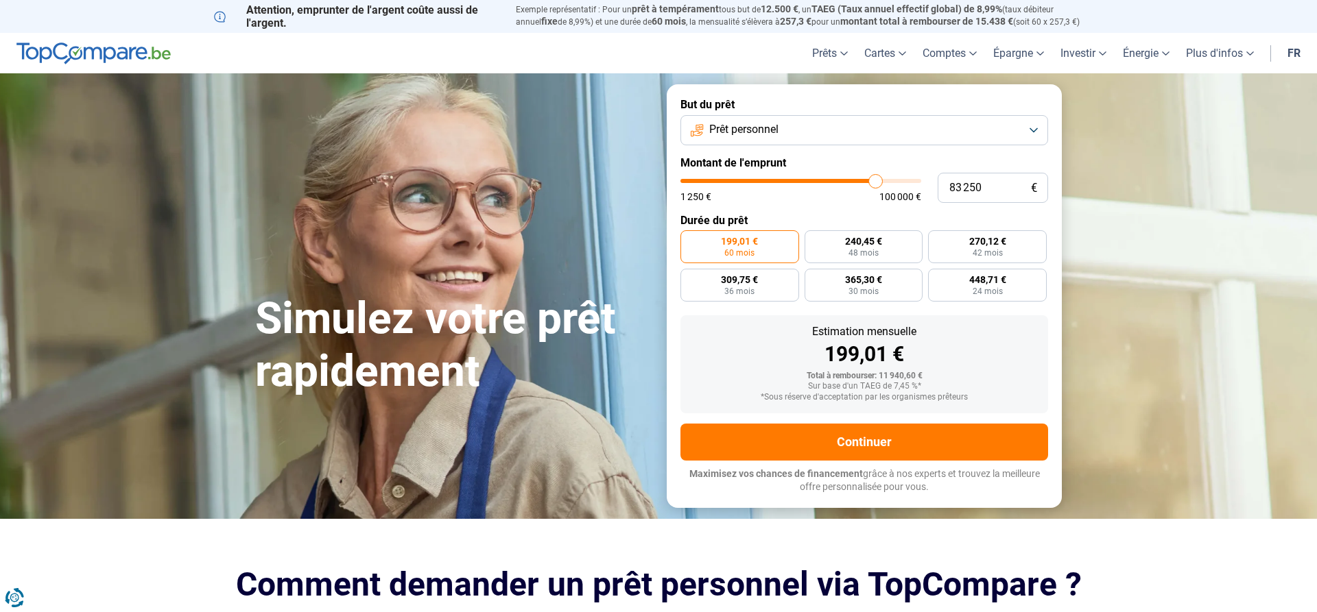
type input "82750"
type input "81 250"
type input "81250"
type input "79 000"
type input "79000"
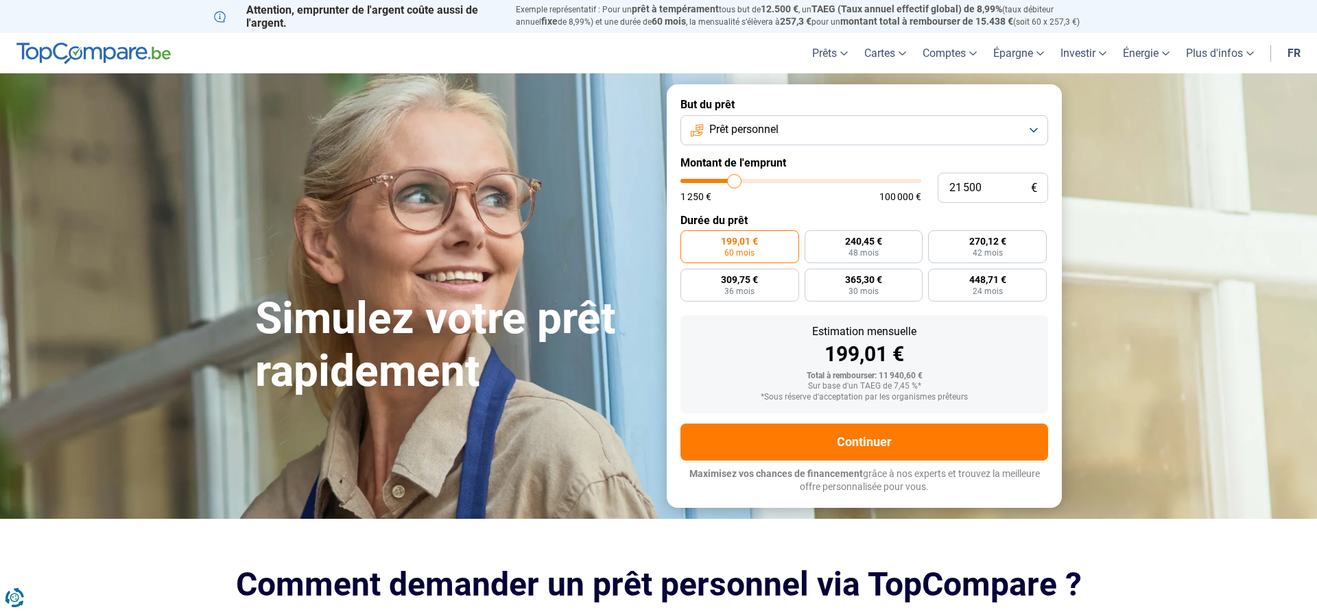
drag, startPoint x: 710, startPoint y: 185, endPoint x: 734, endPoint y: 185, distance: 24.0
click at [734, 183] on input "range" at bounding box center [800, 181] width 241 height 4
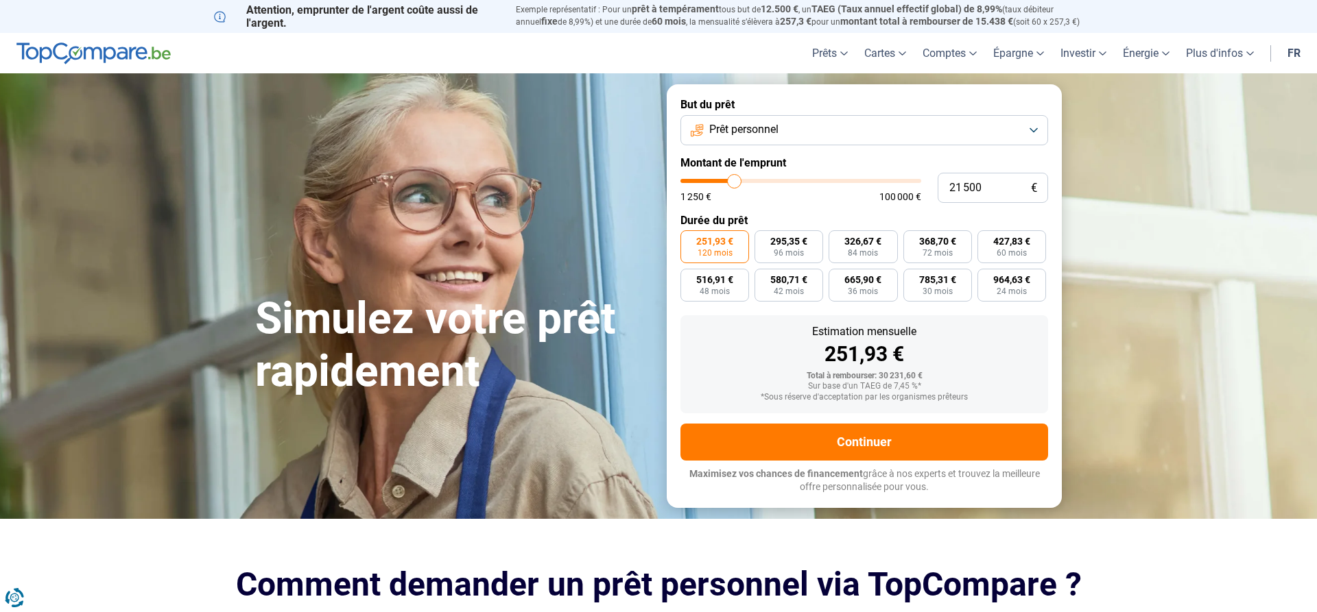
click at [1019, 132] on button "Prêt personnel" at bounding box center [864, 130] width 368 height 30
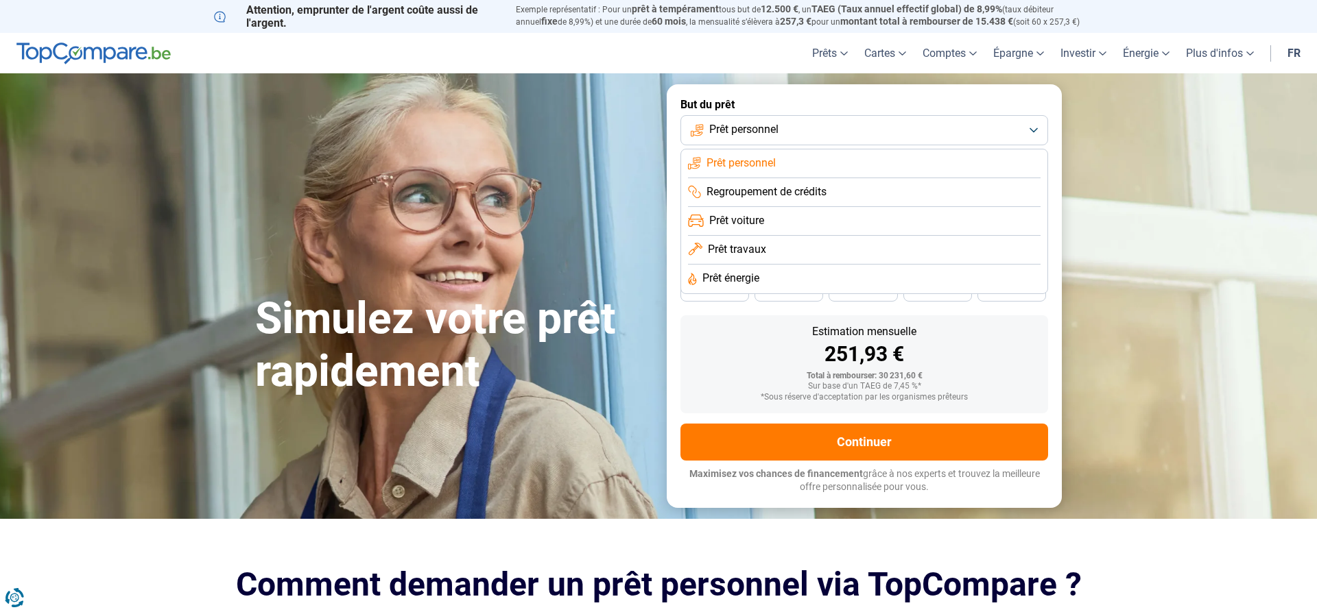
click at [776, 224] on li "Prêt voiture" at bounding box center [864, 221] width 353 height 29
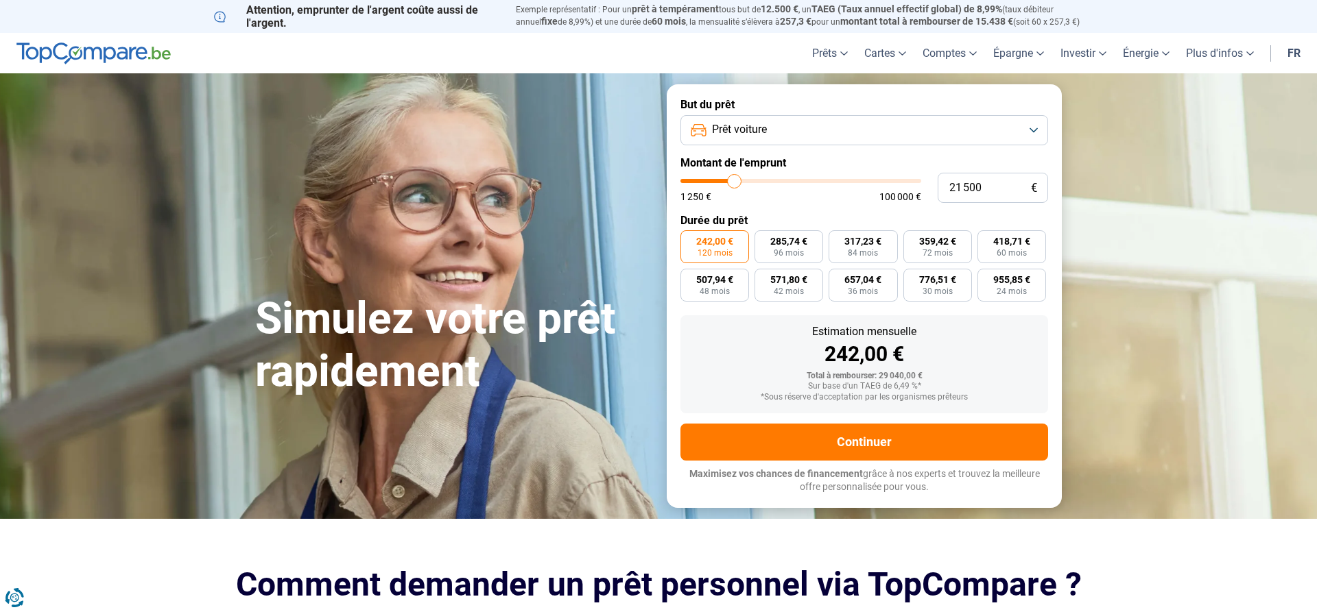
click at [1008, 136] on button "Prêt voiture" at bounding box center [864, 130] width 368 height 30
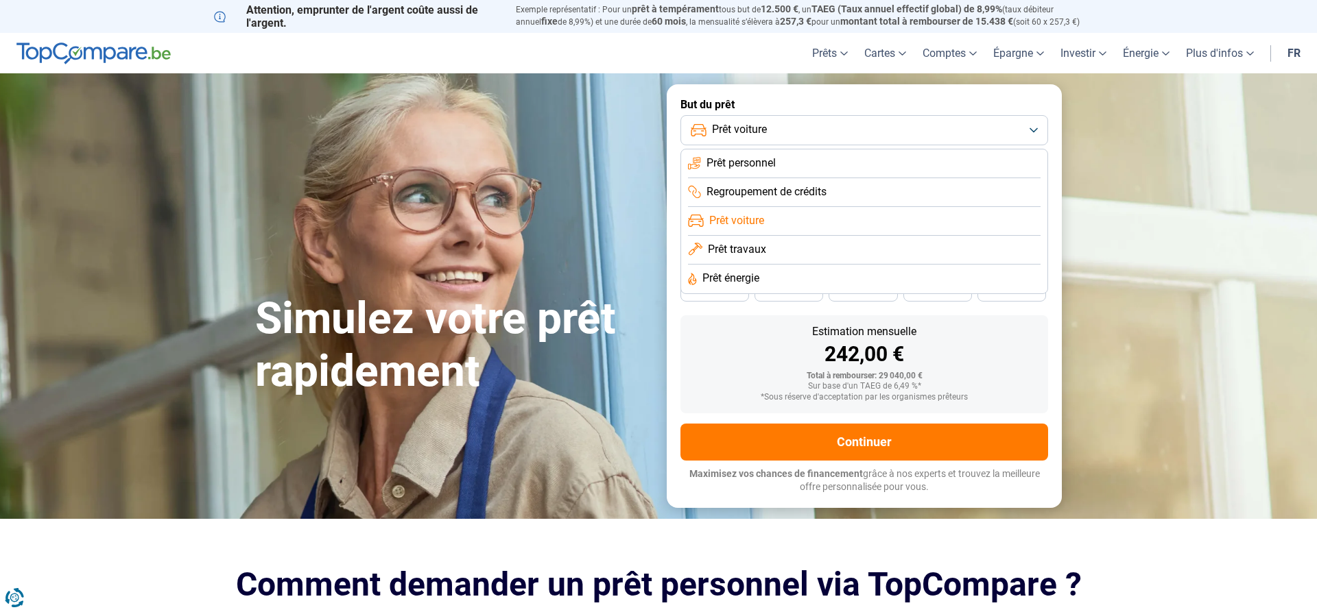
click at [923, 167] on li "Prêt personnel" at bounding box center [864, 164] width 353 height 29
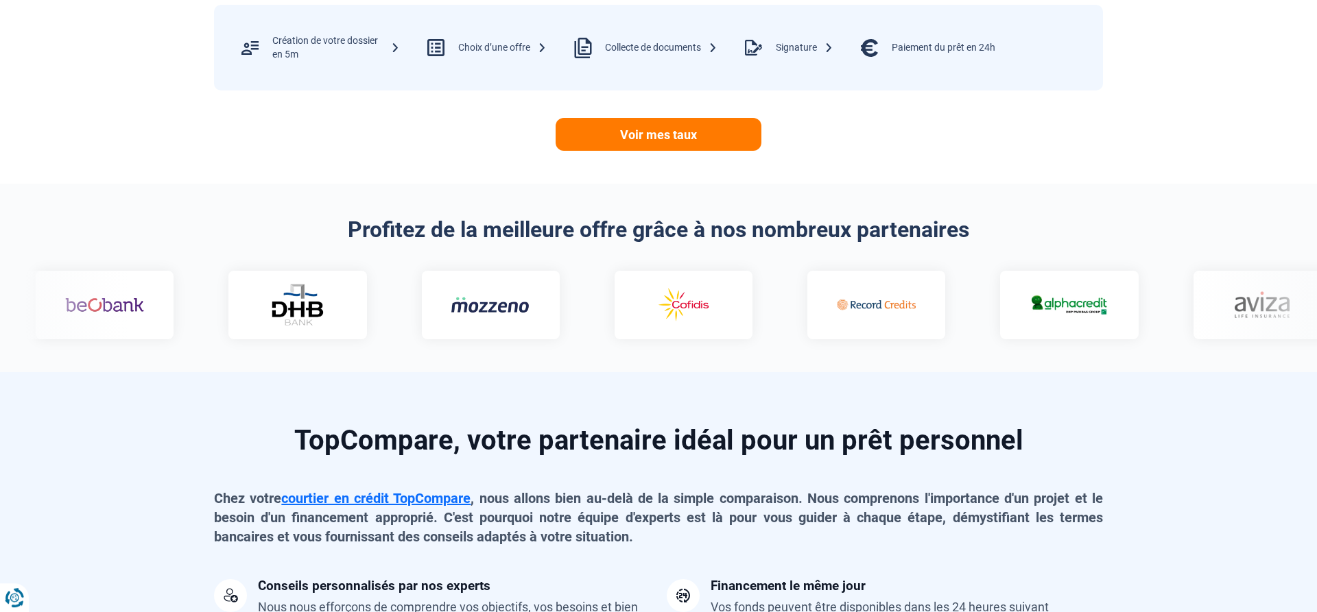
scroll to position [560, 0]
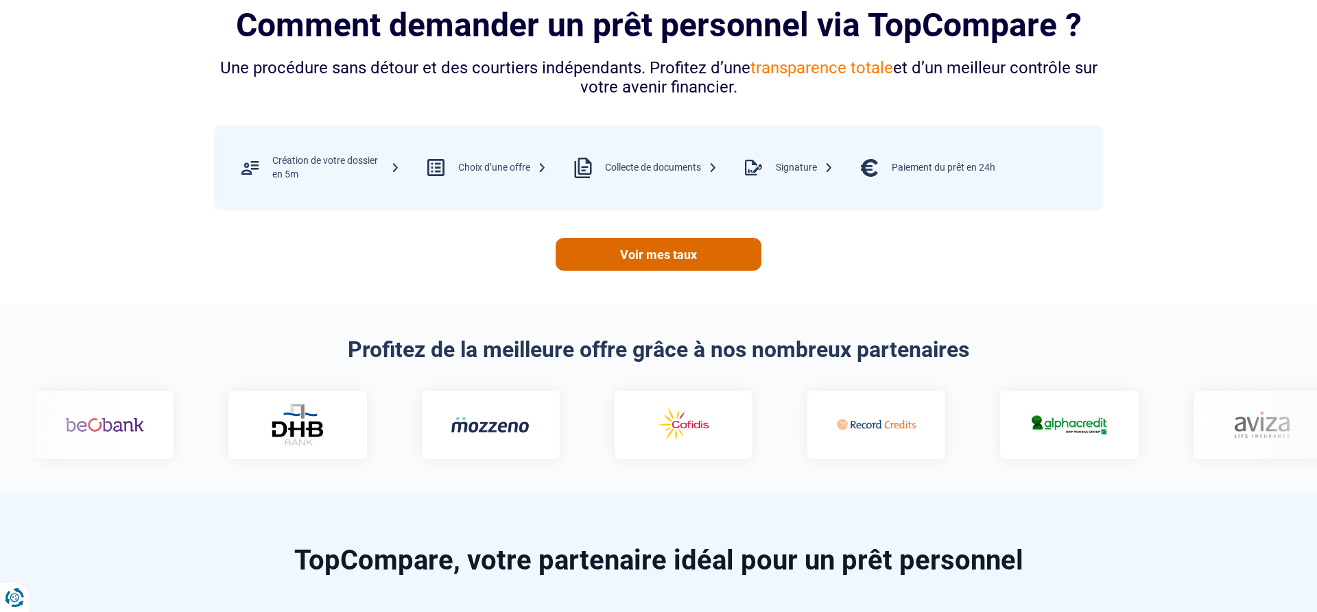
click at [710, 269] on link "Voir mes taux" at bounding box center [659, 254] width 206 height 33
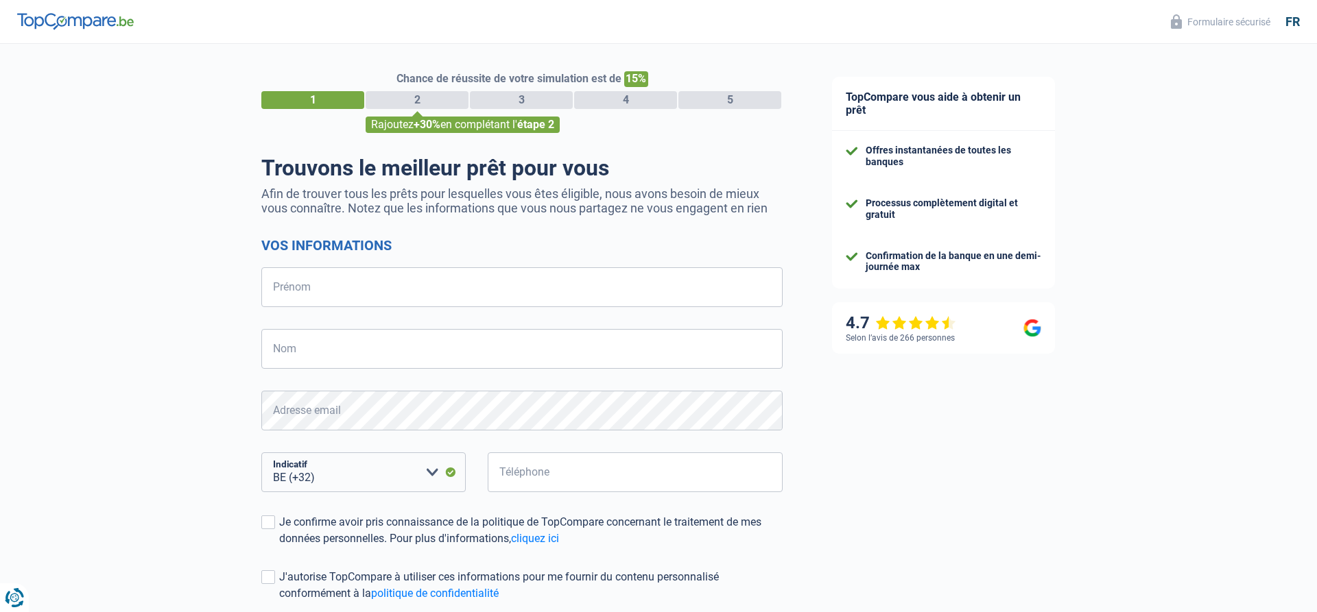
select select "32"
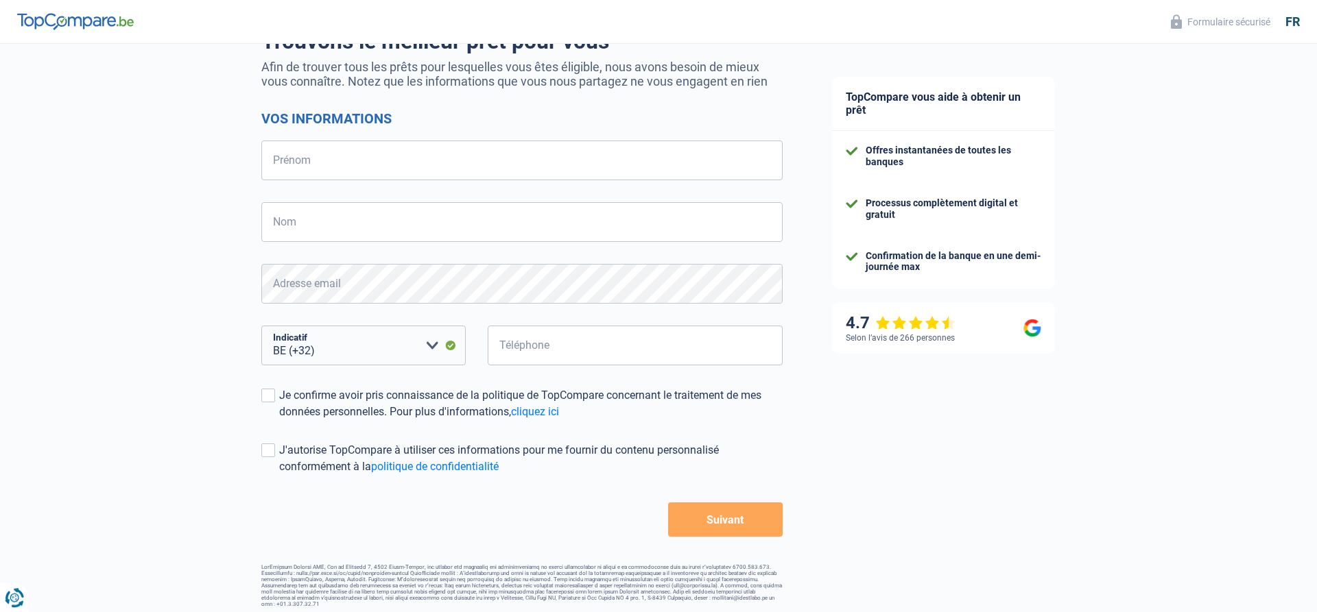
scroll to position [132, 0]
